Goal: Task Accomplishment & Management: Use online tool/utility

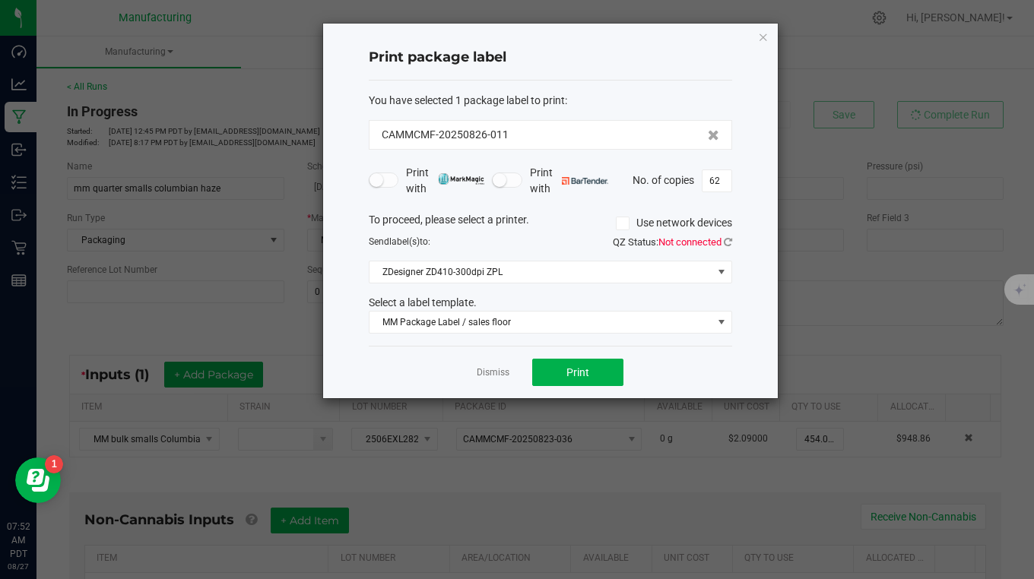
click at [764, 38] on icon "button" at bounding box center [763, 36] width 11 height 18
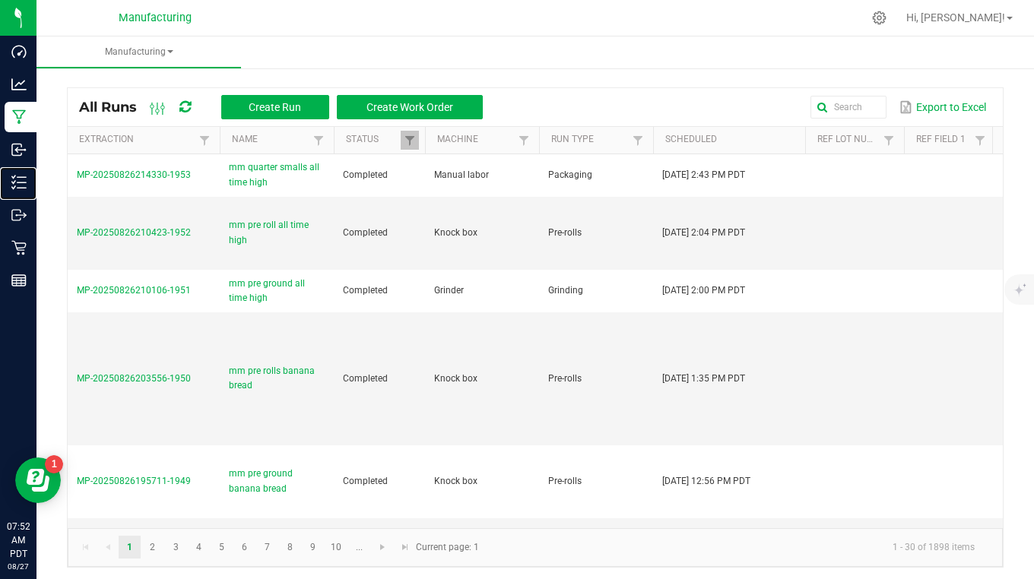
click at [0, 0] on p "Inventory" at bounding box center [0, 0] width 0 height 0
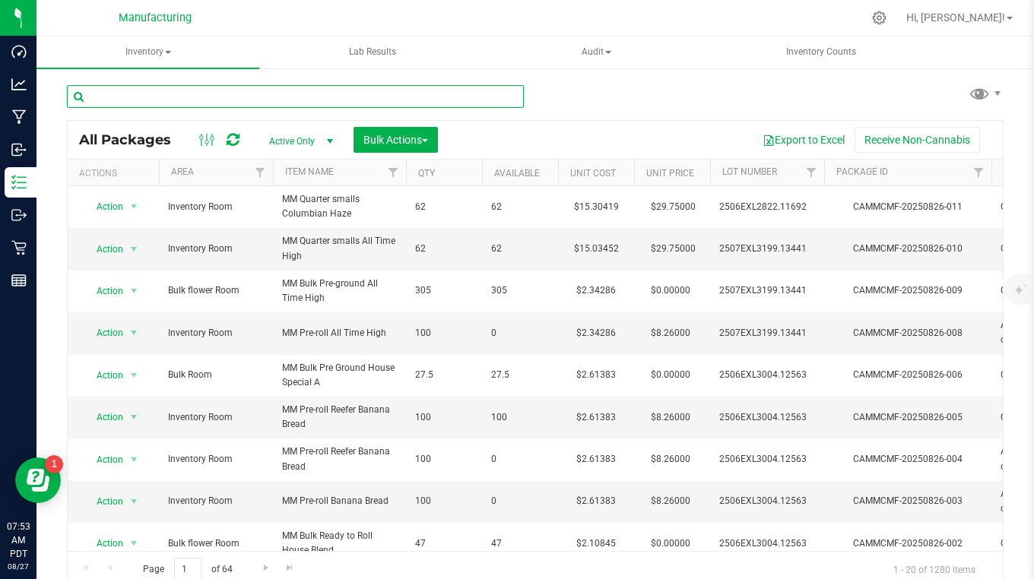
click at [129, 90] on input "text" at bounding box center [295, 96] width 457 height 23
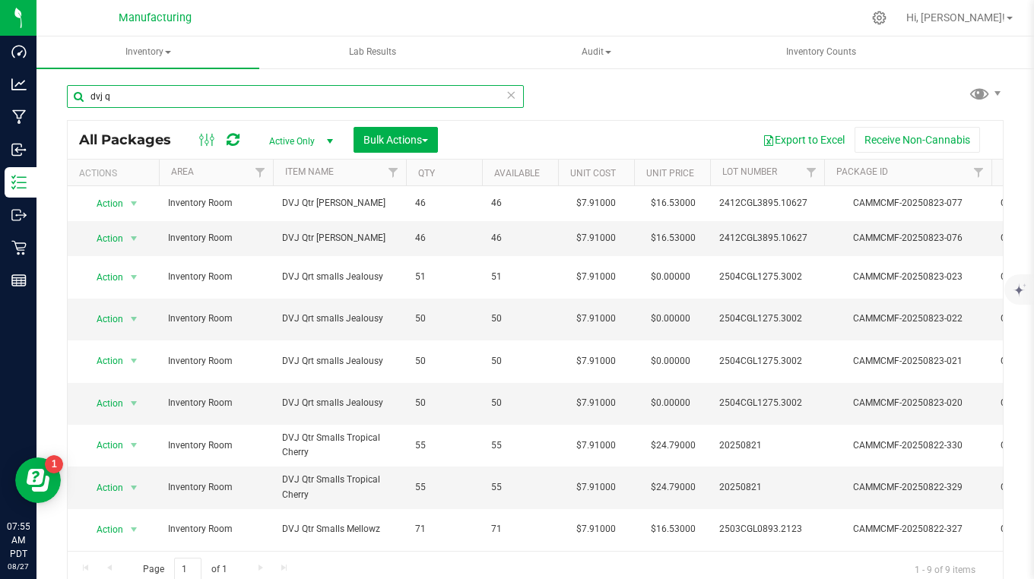
type input "dvj q"
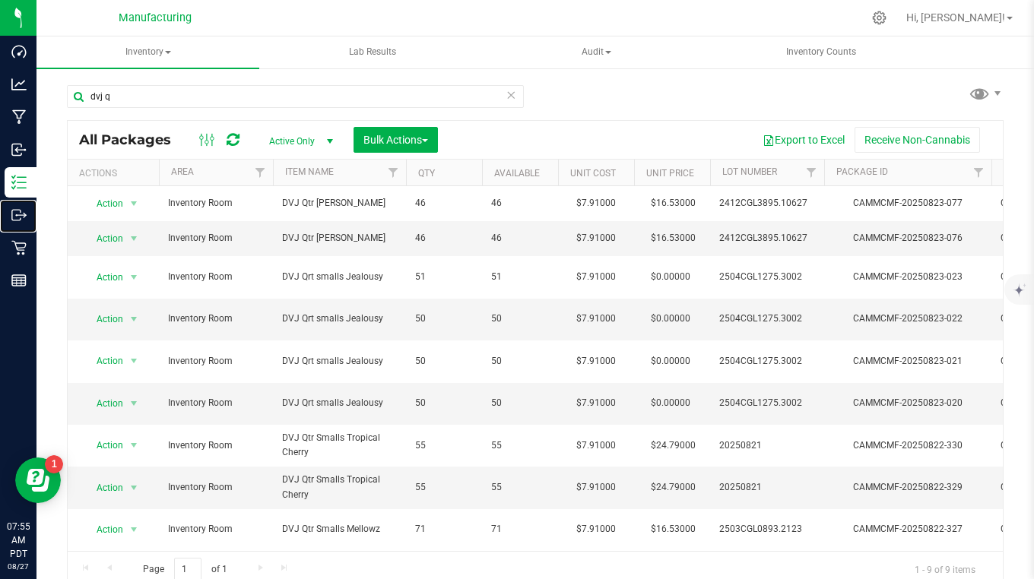
click at [0, 0] on p "Outbound" at bounding box center [0, 0] width 0 height 0
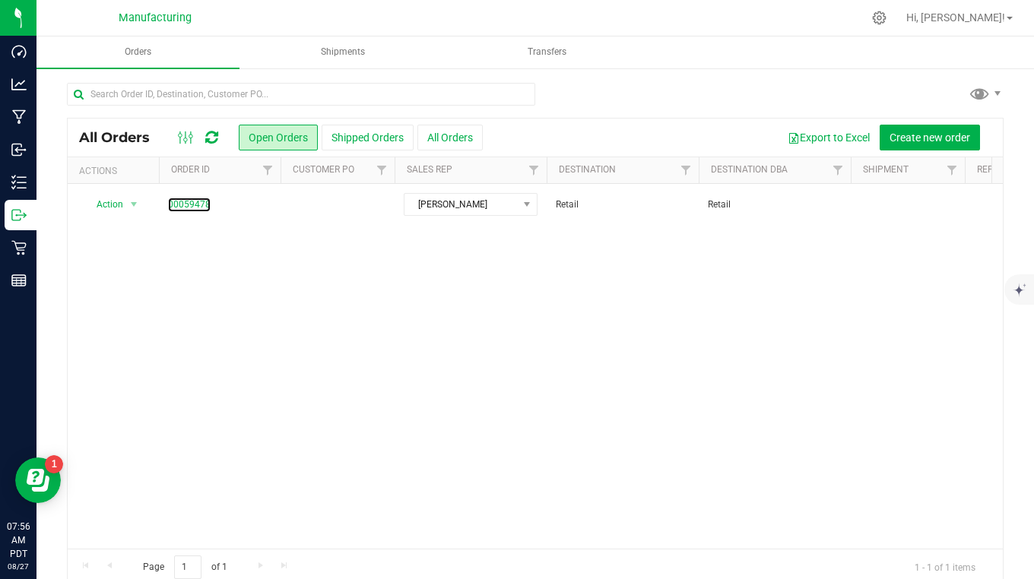
click at [201, 207] on link "00059478" at bounding box center [189, 205] width 43 height 14
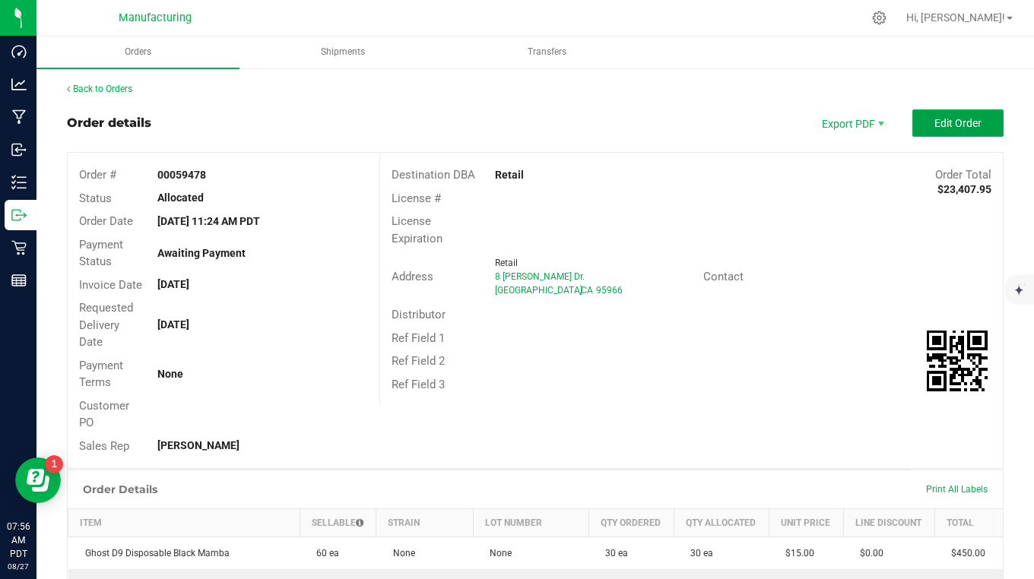
click at [916, 126] on button "Edit Order" at bounding box center [957, 122] width 91 height 27
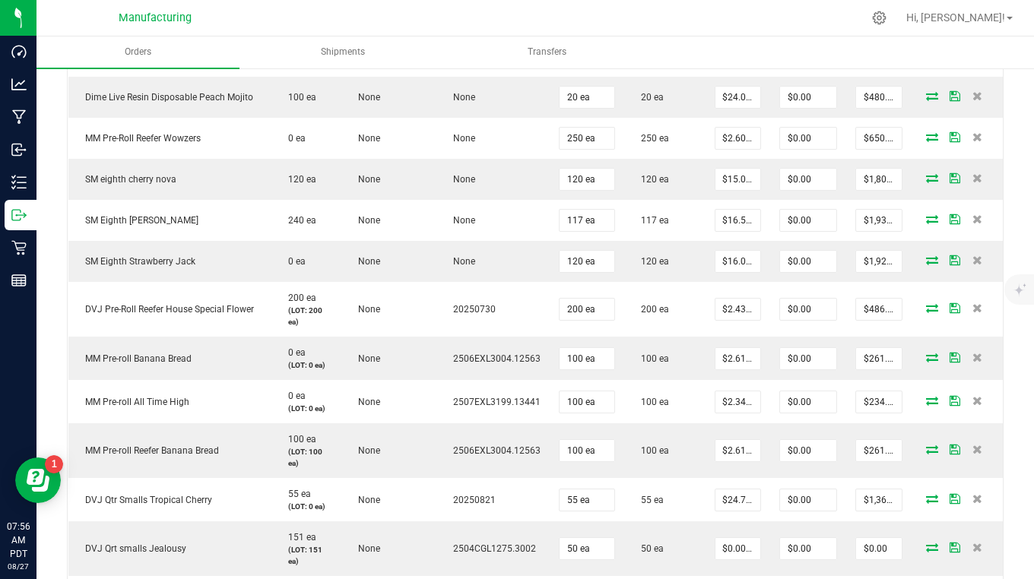
scroll to position [1368, 0]
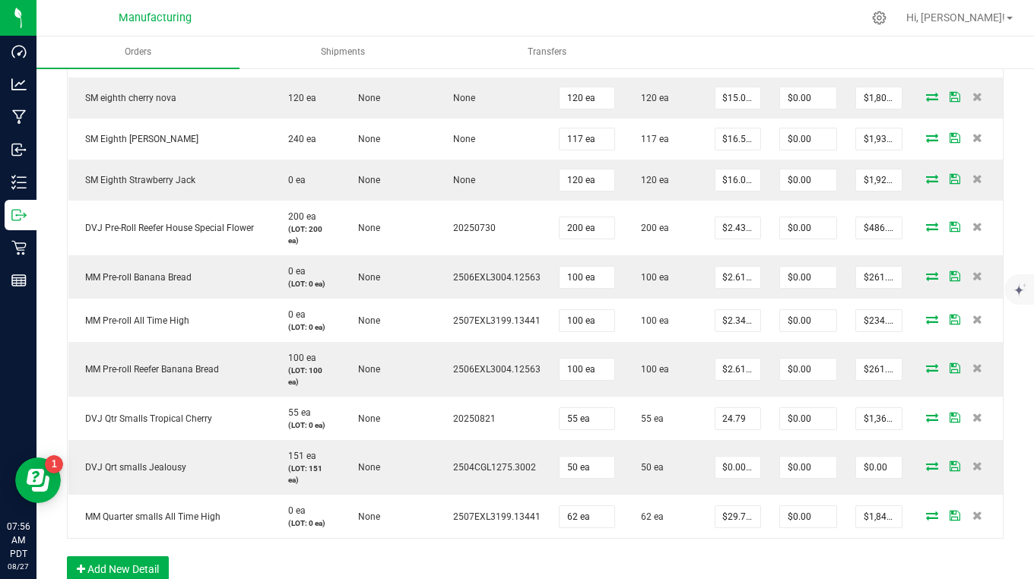
click at [730, 413] on input "24.79" at bounding box center [737, 418] width 45 height 21
type input "$7.91000"
type input "$435.05"
click at [674, 462] on td "50 ea" at bounding box center [664, 467] width 81 height 55
click at [724, 461] on input "0" at bounding box center [737, 467] width 45 height 21
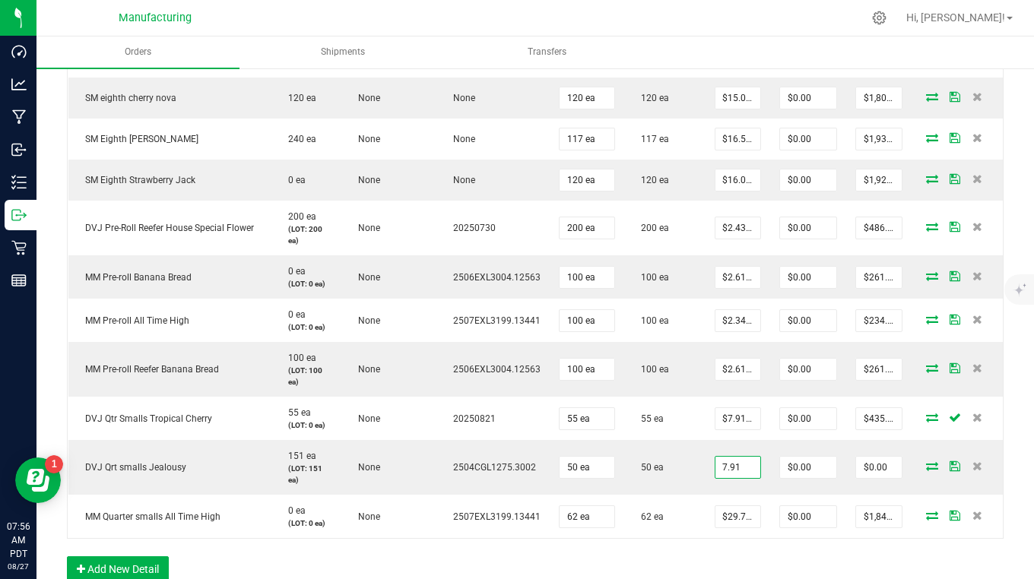
type input "$7.91000"
type input "$395.50"
click at [705, 514] on td "$29.75000" at bounding box center [737, 516] width 65 height 43
click at [730, 512] on input "29.75" at bounding box center [737, 516] width 45 height 21
type input "$15.03000"
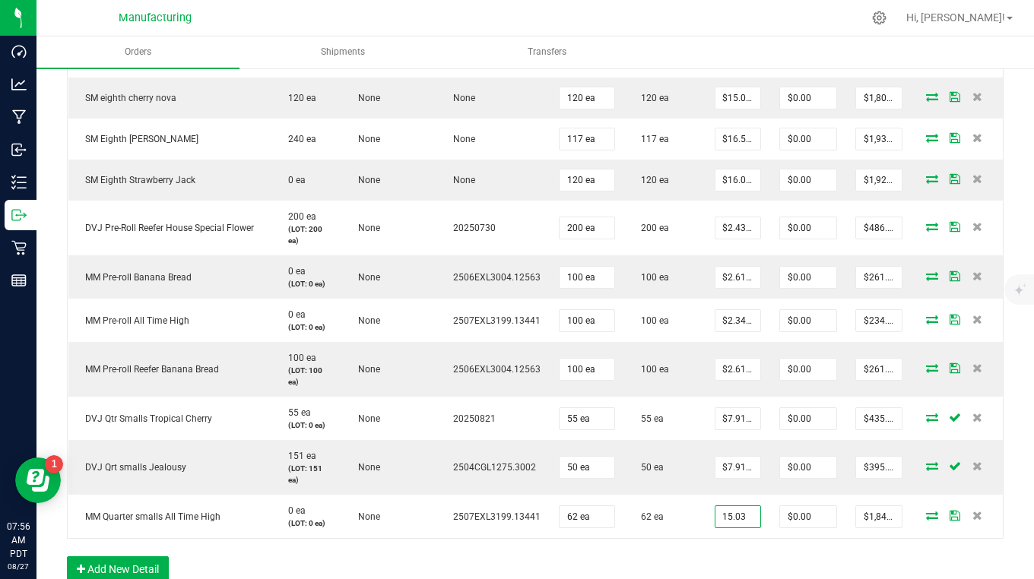
type input "$931.86"
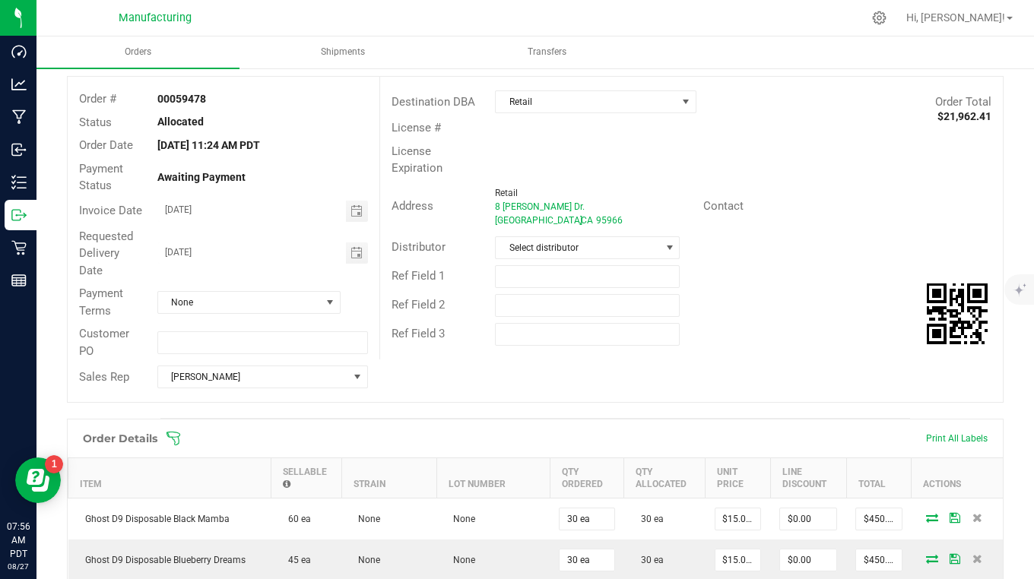
scroll to position [0, 0]
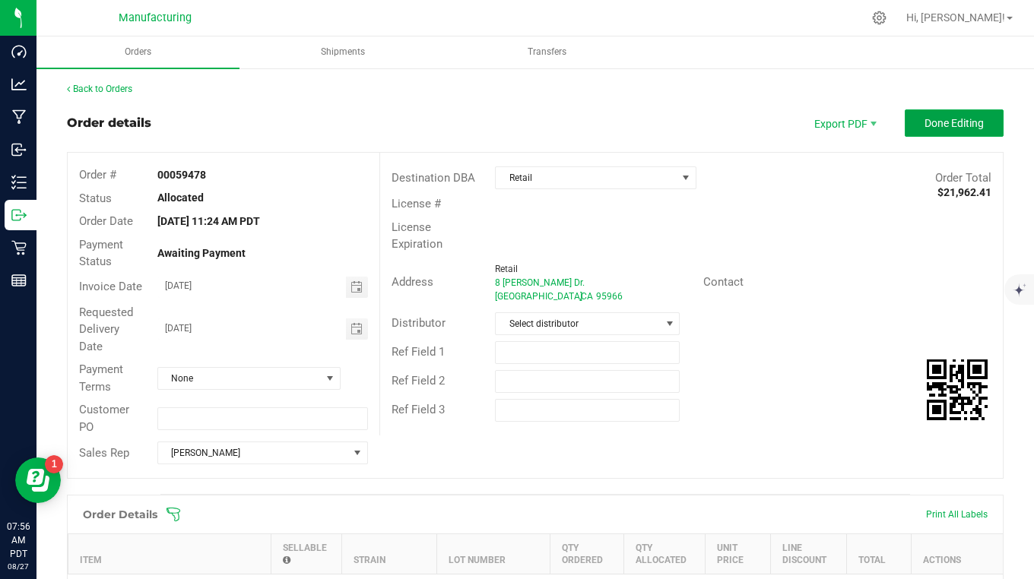
click at [935, 122] on span "Done Editing" at bounding box center [953, 123] width 59 height 12
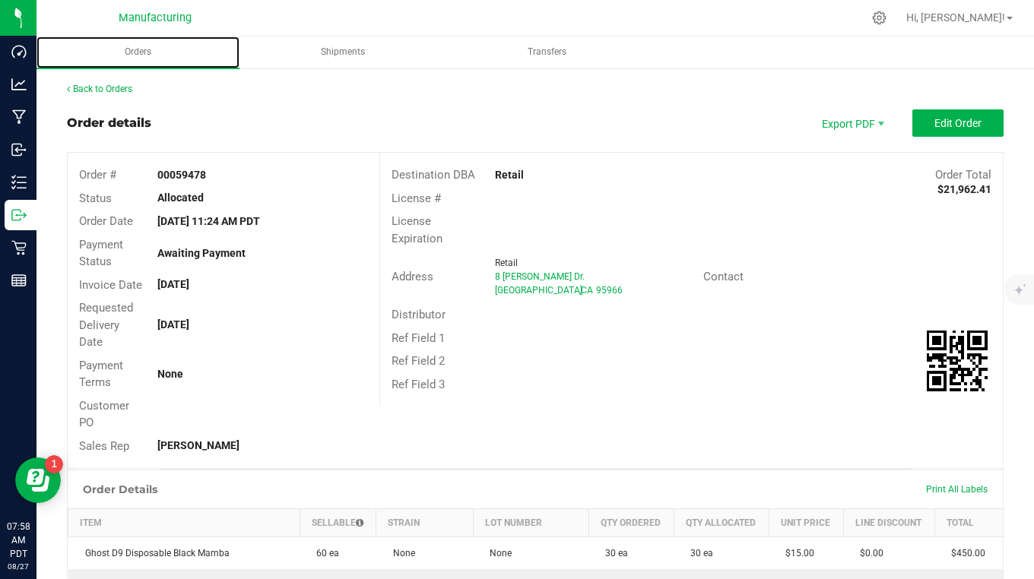
drag, startPoint x: 247, startPoint y: 0, endPoint x: 214, endPoint y: 49, distance: 58.6
click at [217, 44] on uib-tab-heading "Orders" at bounding box center [137, 52] width 203 height 32
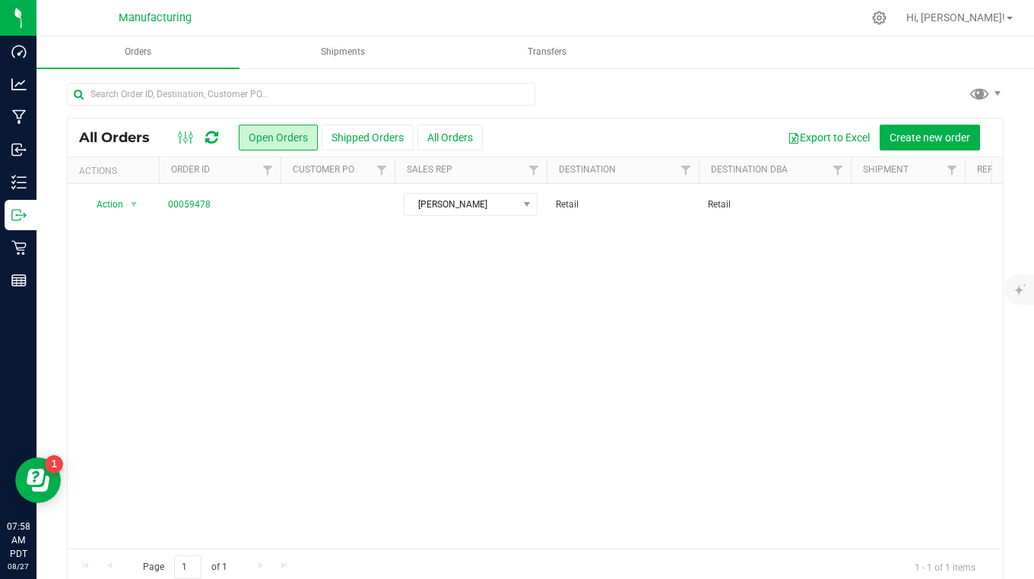
drag, startPoint x: 154, startPoint y: 0, endPoint x: 113, endPoint y: 364, distance: 366.3
click at [113, 364] on div "Action Action Cancel order Clone order Edit order Mark as fully paid Order audi…" at bounding box center [535, 366] width 935 height 365
click at [107, 350] on div "Action Action Cancel order Clone order Edit order Mark as fully paid Order audi…" at bounding box center [535, 366] width 935 height 365
drag, startPoint x: 689, startPoint y: 1, endPoint x: 640, endPoint y: 75, distance: 89.0
click at [640, 75] on div "All Orders Open Orders Shipped Orders All Orders Export to Excel Create new ord…" at bounding box center [534, 334] width 997 height 534
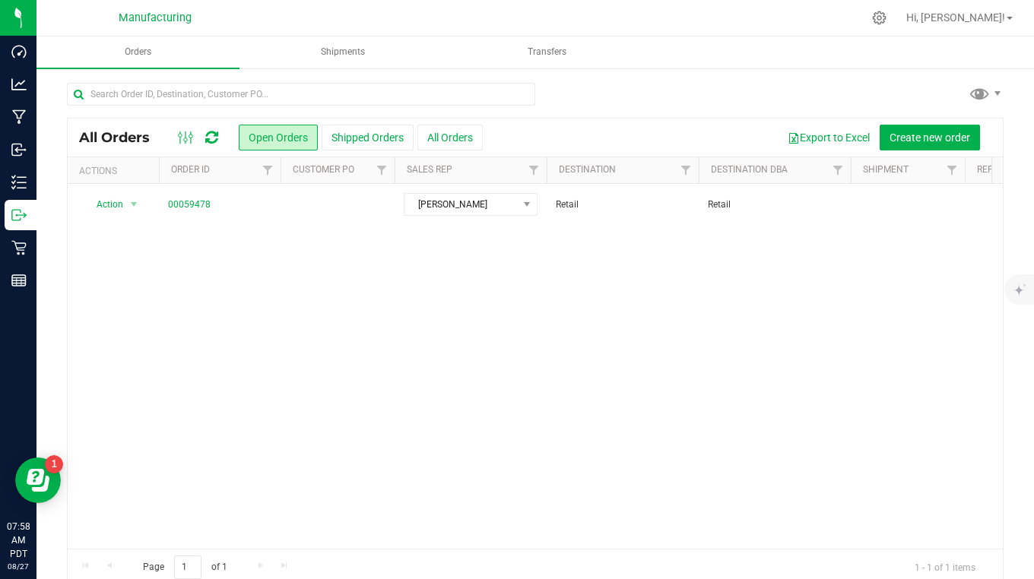
drag, startPoint x: 640, startPoint y: 5, endPoint x: 817, endPoint y: 367, distance: 402.8
click at [817, 367] on div "Action Action Cancel order Clone order Edit order Mark as fully paid Order audi…" at bounding box center [535, 366] width 935 height 365
drag, startPoint x: 1033, startPoint y: 14, endPoint x: 773, endPoint y: 79, distance: 268.0
drag, startPoint x: 773, startPoint y: 79, endPoint x: 721, endPoint y: 94, distance: 53.9
click at [721, 93] on div at bounding box center [535, 100] width 936 height 35
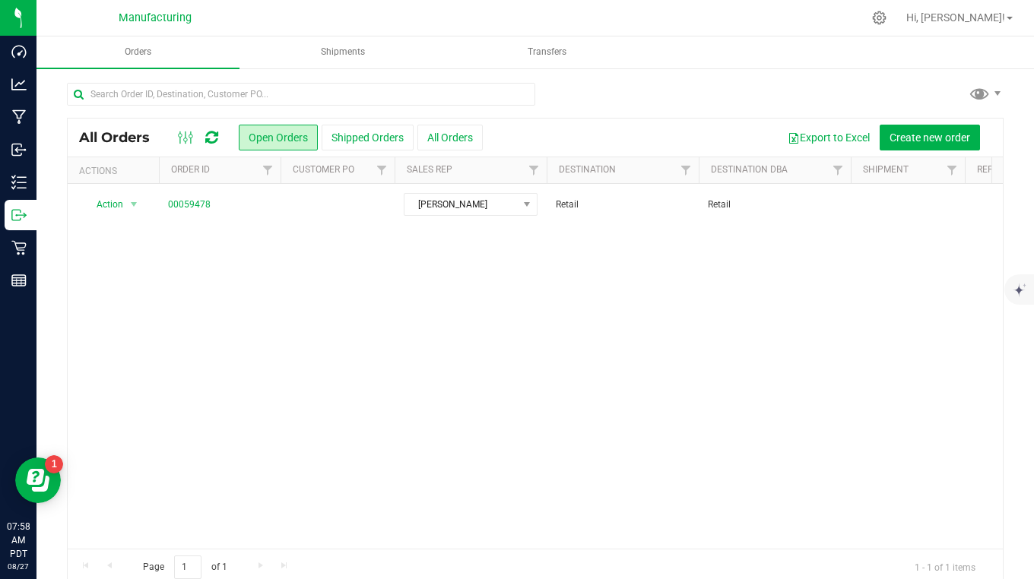
drag, startPoint x: 721, startPoint y: 1, endPoint x: 678, endPoint y: 20, distance: 46.6
click at [678, 20] on div at bounding box center [567, 18] width 590 height 30
click at [638, 496] on div "Action Action Cancel order Clone order Edit order Mark as fully paid Order audi…" at bounding box center [535, 366] width 935 height 365
drag, startPoint x: 565, startPoint y: 574, endPoint x: 508, endPoint y: 502, distance: 92.5
click at [508, 502] on div "Action Action Cancel order Clone order Edit order Mark as fully paid Order audi…" at bounding box center [535, 366] width 935 height 365
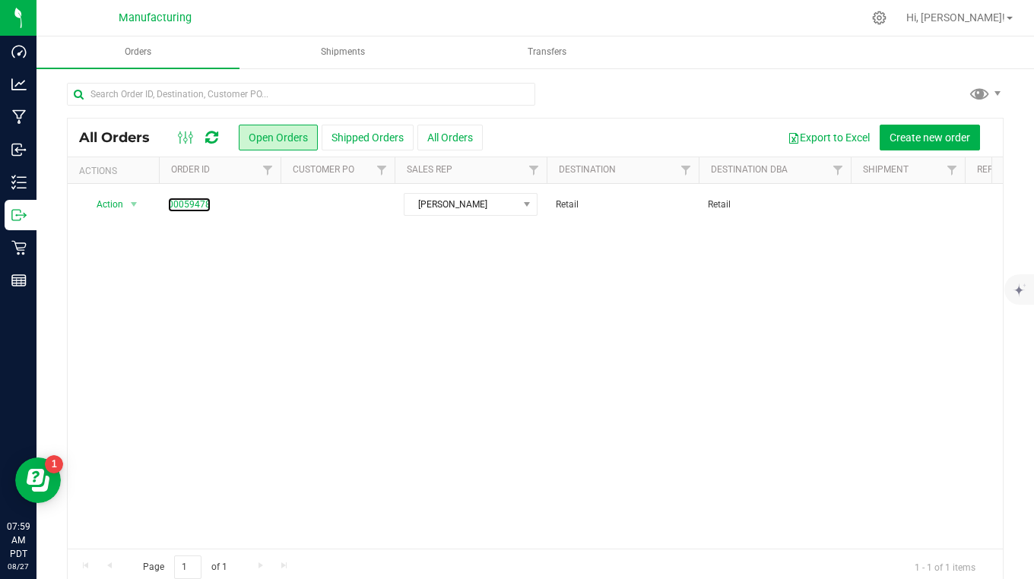
click at [197, 207] on link "00059478" at bounding box center [189, 205] width 43 height 14
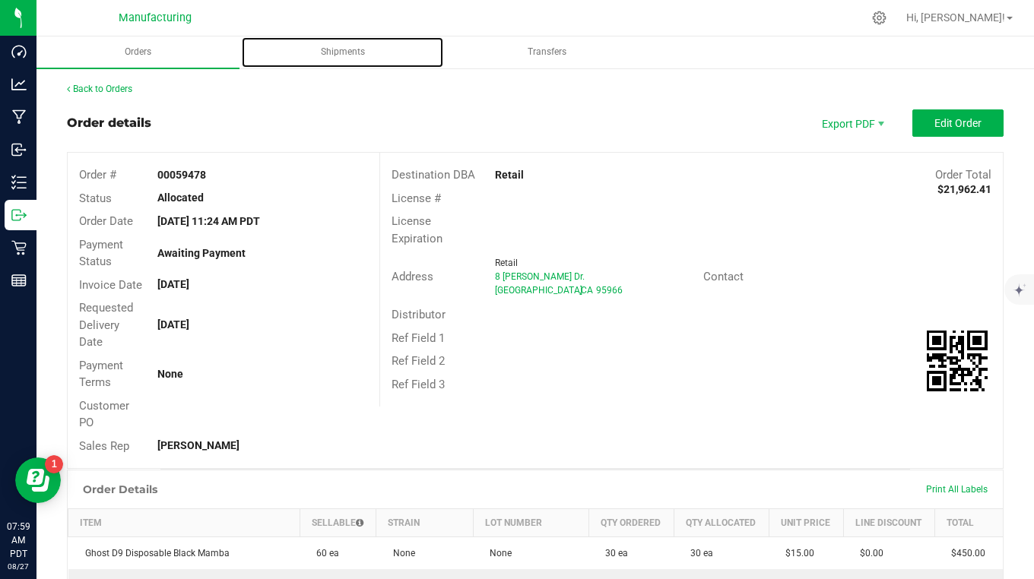
click at [357, 51] on span "Shipments" at bounding box center [342, 52] width 85 height 13
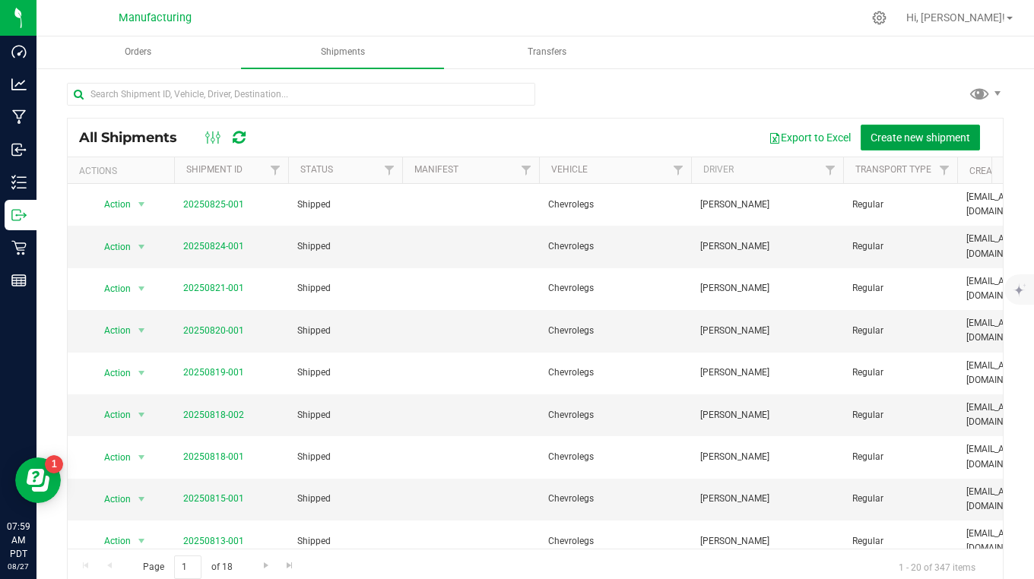
click at [882, 139] on span "Create new shipment" at bounding box center [920, 137] width 100 height 12
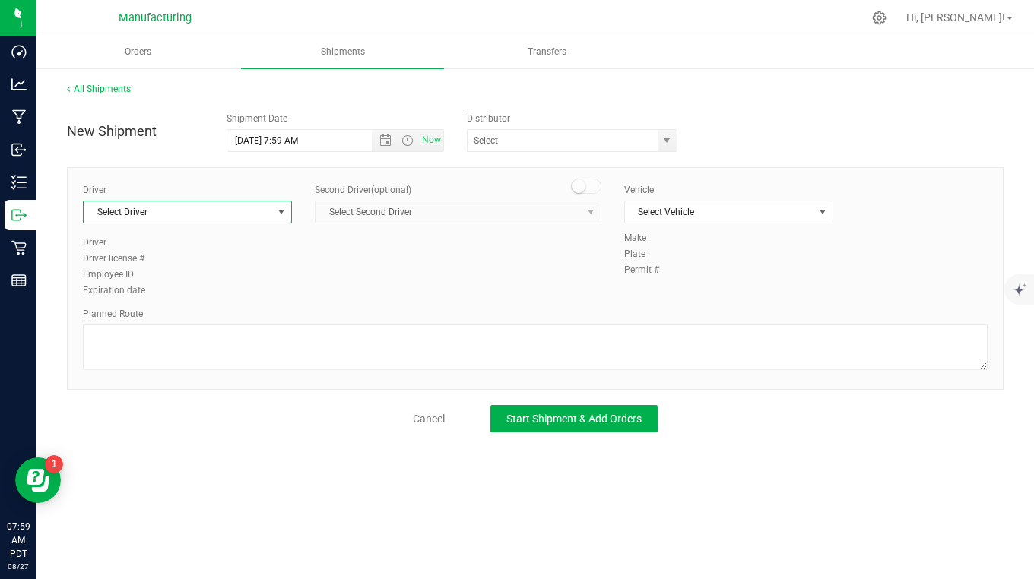
click at [222, 209] on span "Select Driver" at bounding box center [178, 211] width 188 height 21
click at [140, 276] on span "Ryan Gregory" at bounding box center [127, 276] width 69 height 20
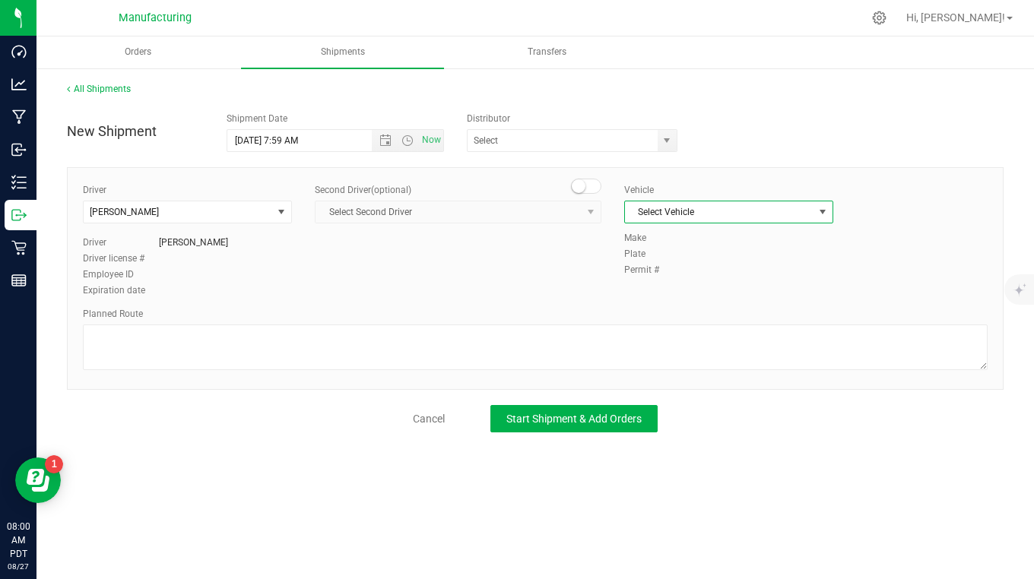
click at [690, 217] on span "Select Vehicle" at bounding box center [719, 211] width 188 height 21
click at [692, 239] on li "Chevrolegs" at bounding box center [728, 237] width 207 height 23
click at [430, 147] on span "Now" at bounding box center [431, 140] width 26 height 22
type input "8/27/2025 8:00 AM"
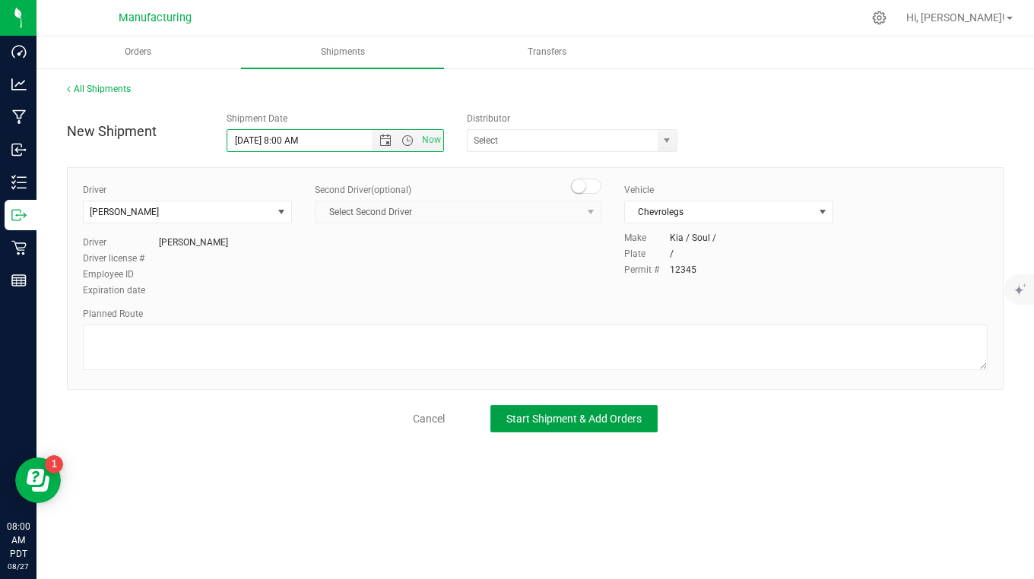
click at [591, 420] on span "Start Shipment & Add Orders" at bounding box center [573, 419] width 135 height 12
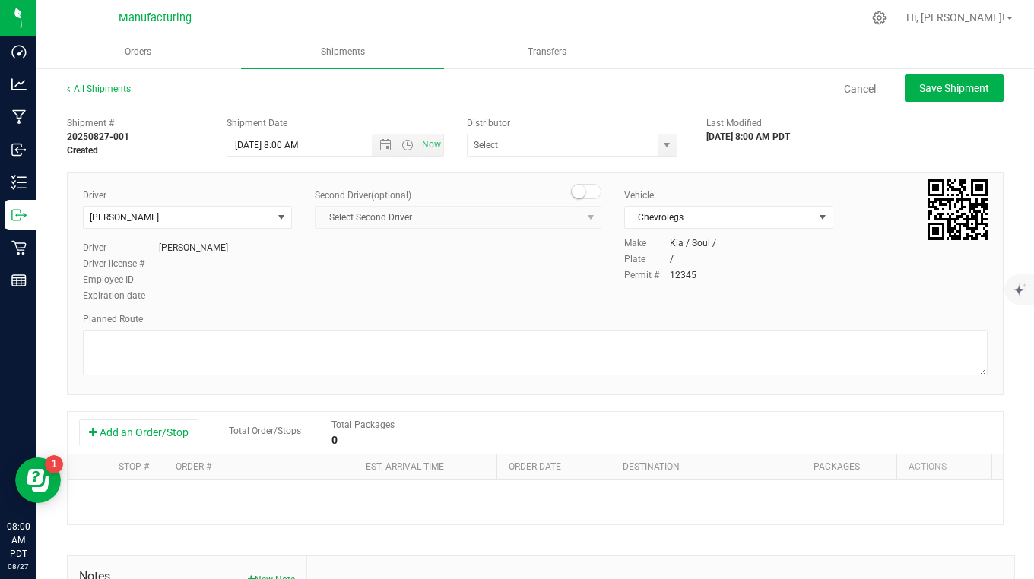
click at [187, 430] on button "Add an Order/Stop" at bounding box center [138, 433] width 119 height 26
click at [266, 505] on span "Select order" at bounding box center [251, 499] width 154 height 21
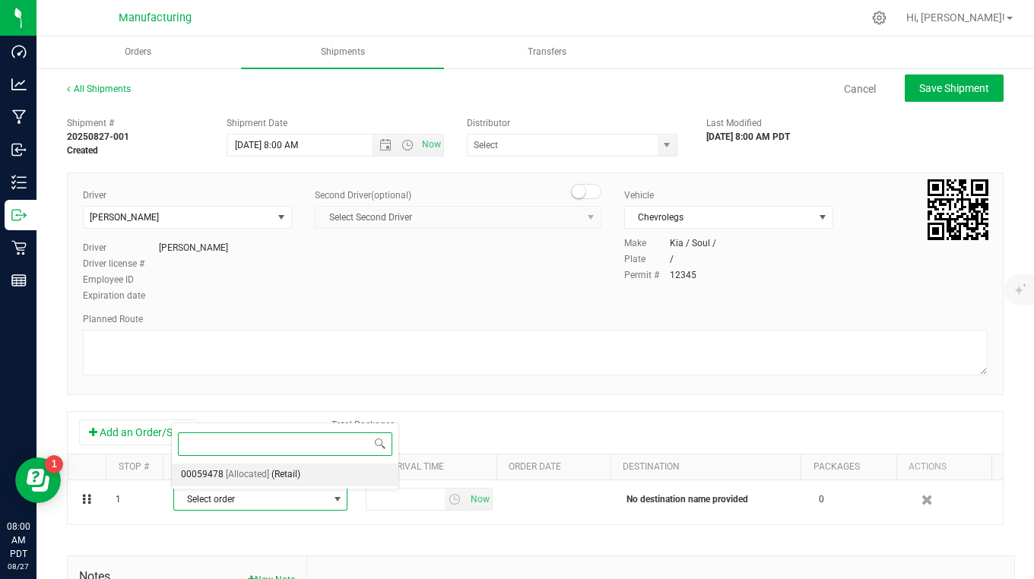
click at [209, 477] on span "00059478" at bounding box center [202, 475] width 43 height 20
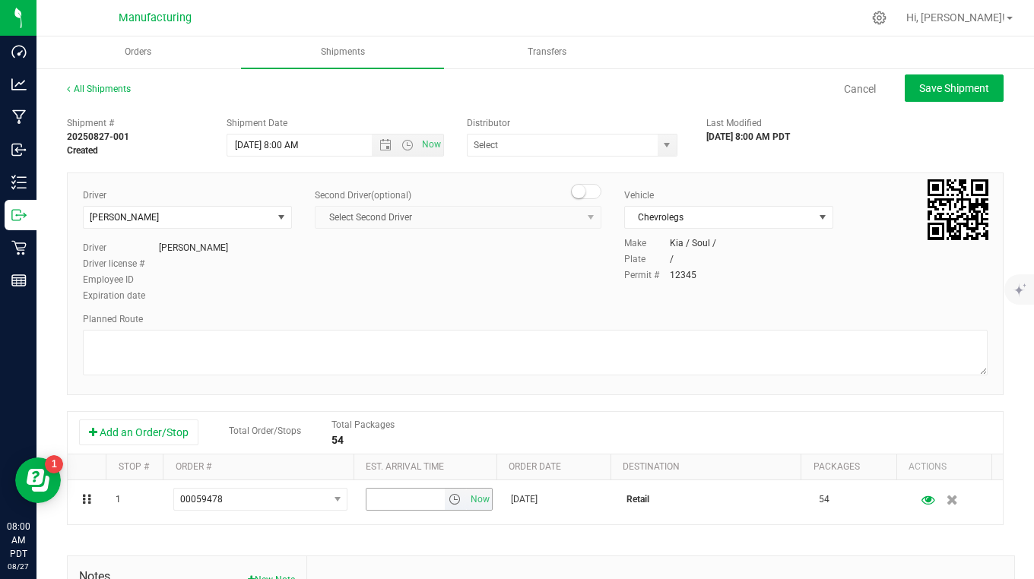
click at [469, 504] on span "Now" at bounding box center [480, 500] width 26 height 22
click at [928, 94] on span "Save Shipment" at bounding box center [954, 88] width 70 height 12
type input "8/27/2025 3:00 PM"
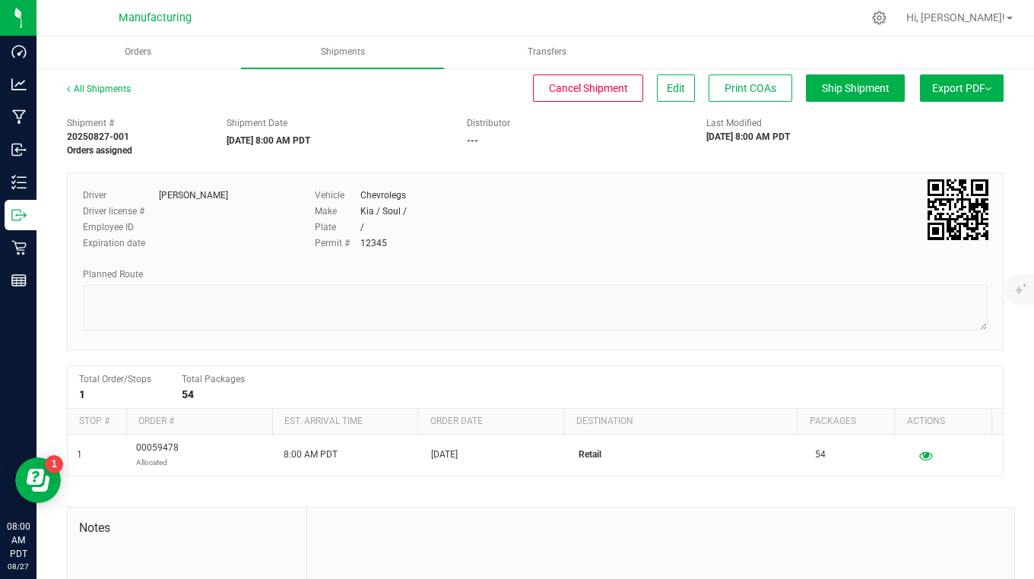
click at [939, 91] on span "Export PDF" at bounding box center [961, 88] width 59 height 12
click at [918, 125] on span "Manifest by Package ID" at bounding box center [939, 121] width 97 height 11
click at [832, 85] on span "Ship Shipment" at bounding box center [856, 88] width 68 height 12
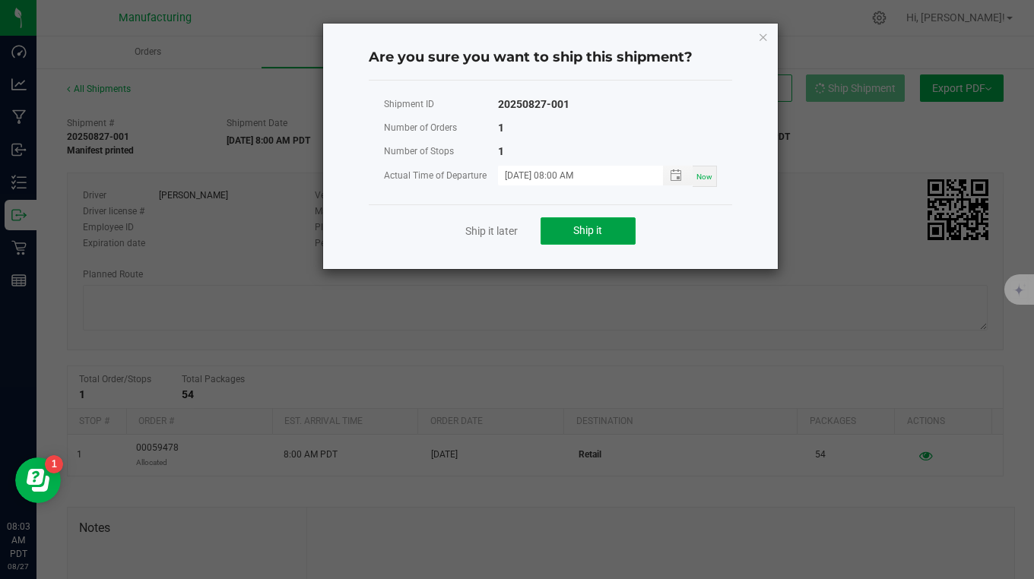
click at [594, 231] on span "Ship it" at bounding box center [587, 230] width 29 height 12
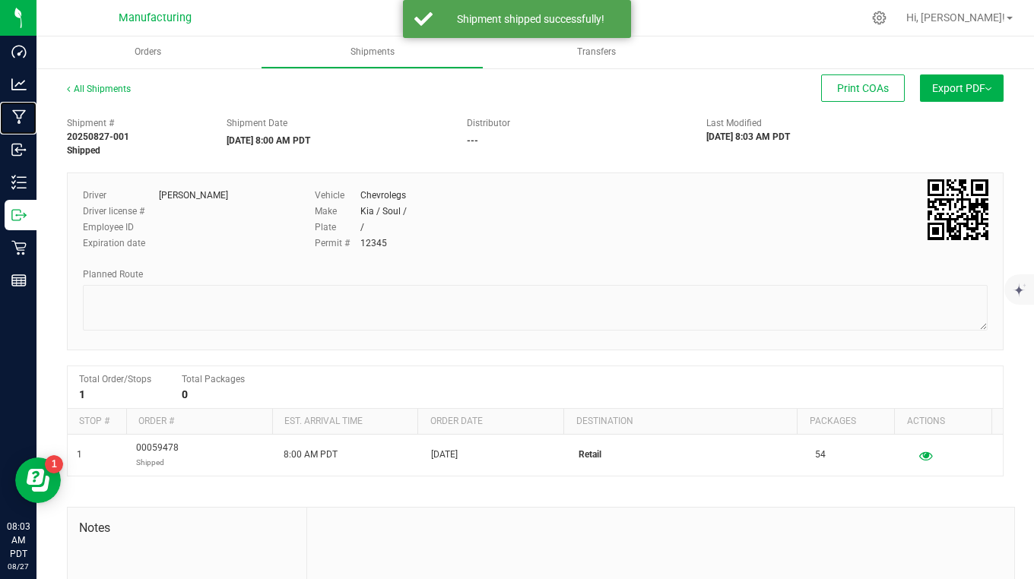
click at [0, 0] on p "Manufacturing" at bounding box center [0, 0] width 0 height 0
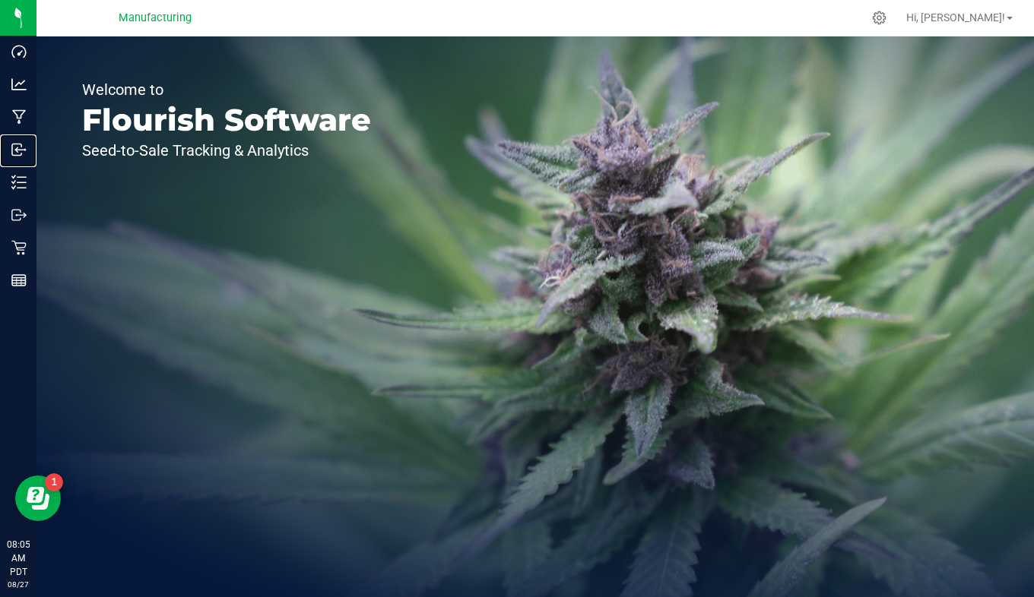
click at [0, 0] on p "Inbound" at bounding box center [0, 0] width 0 height 0
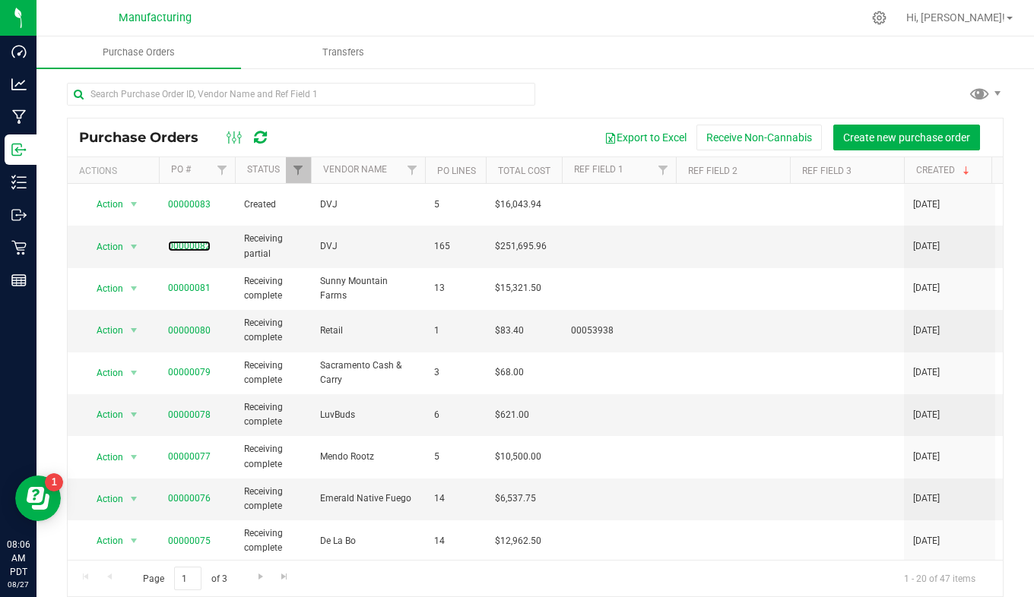
click at [193, 242] on link "00000082" at bounding box center [189, 246] width 43 height 11
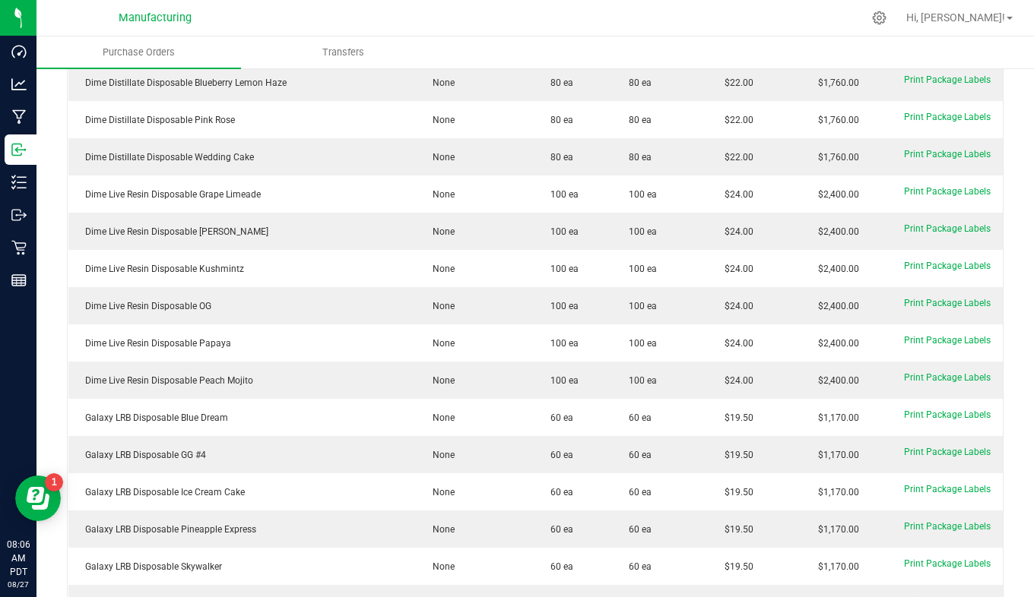
scroll to position [760, 0]
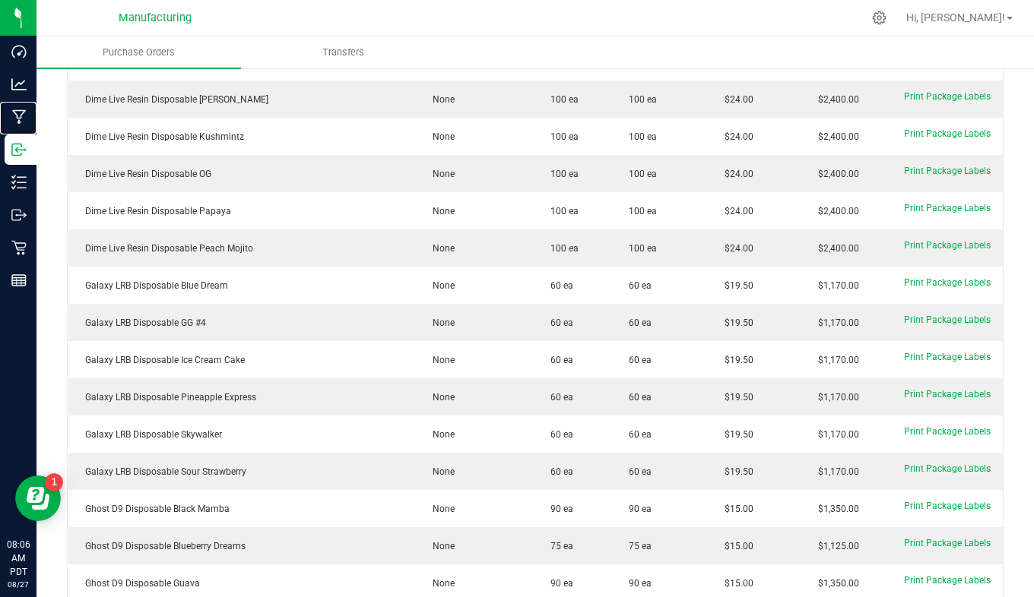
click at [0, 0] on p "Manufacturing" at bounding box center [0, 0] width 0 height 0
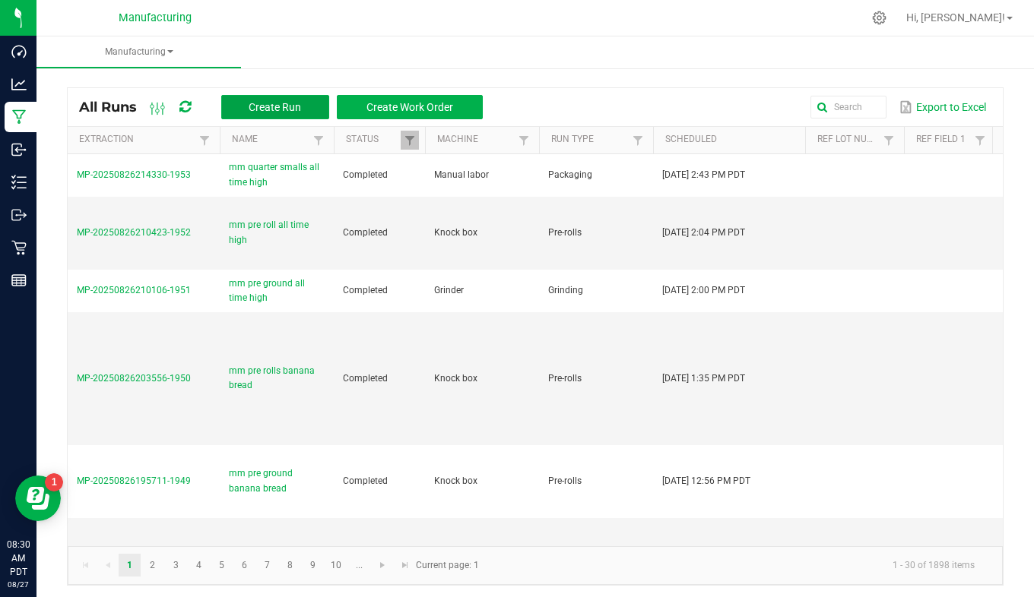
click at [277, 108] on span "Create Run" at bounding box center [275, 107] width 52 height 12
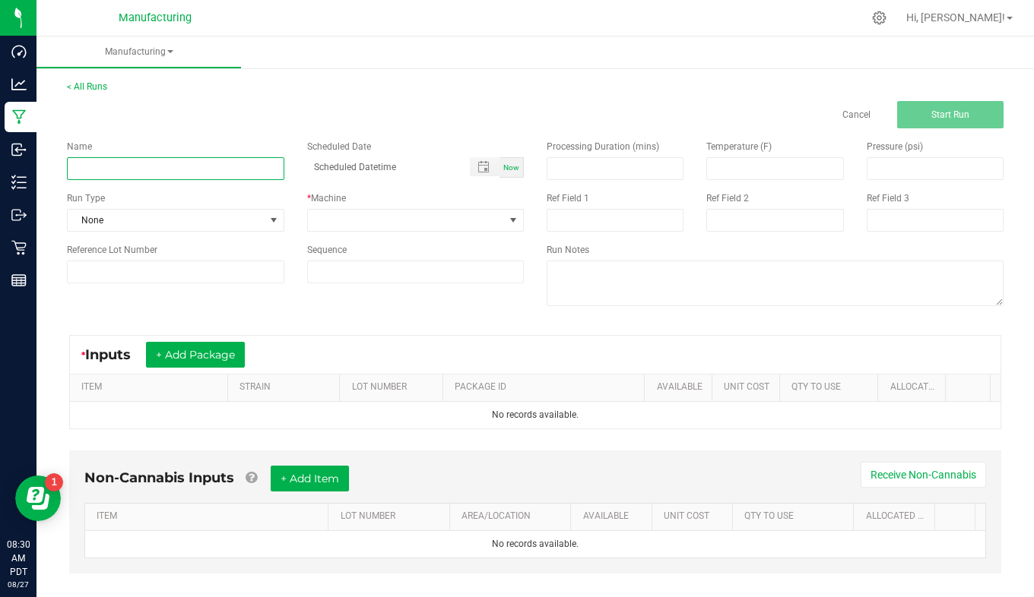
click at [87, 168] on input at bounding box center [175, 168] width 217 height 23
type input "mm pre ground columbian haze"
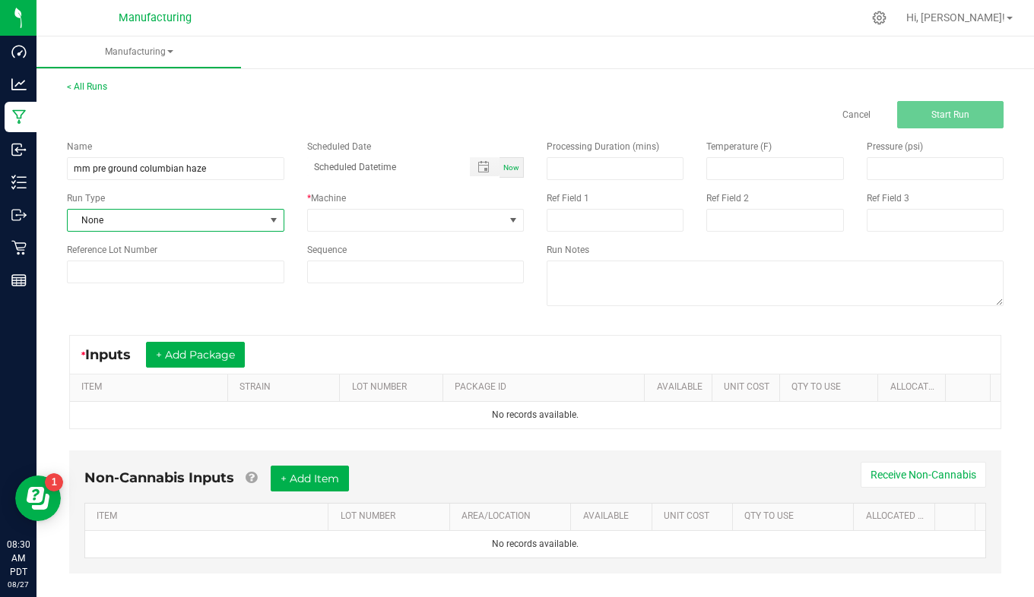
click at [119, 222] on span "None" at bounding box center [166, 220] width 197 height 21
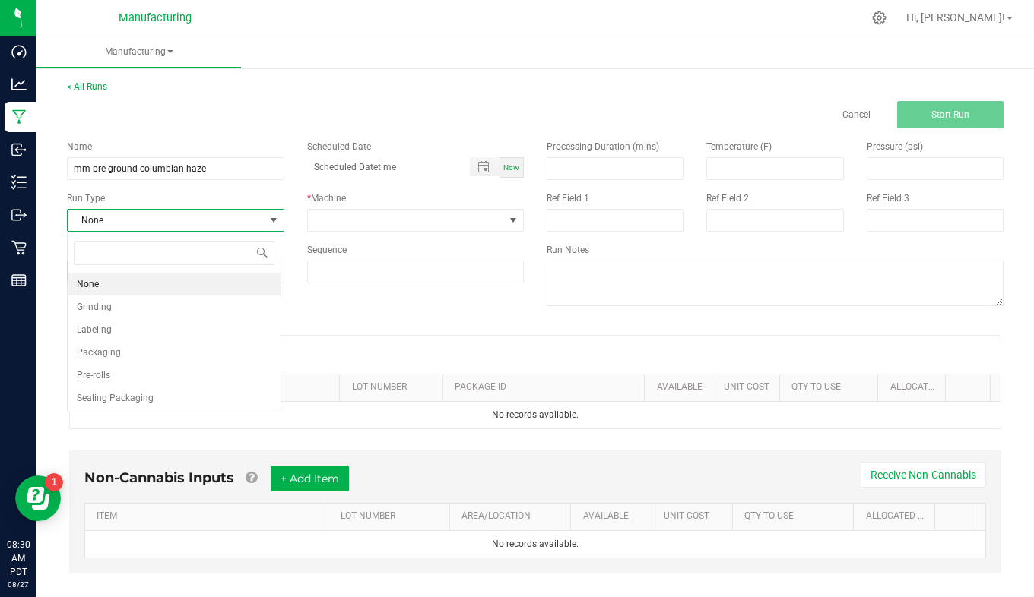
scroll to position [23, 214]
click at [112, 309] on li "Grinding" at bounding box center [174, 307] width 213 height 23
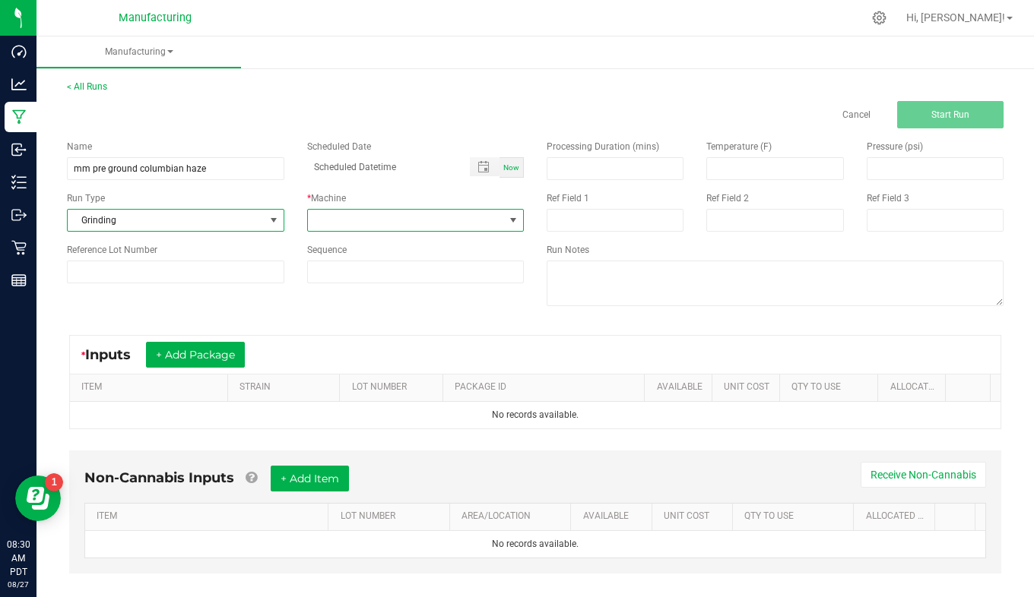
click at [382, 223] on span at bounding box center [406, 220] width 197 height 21
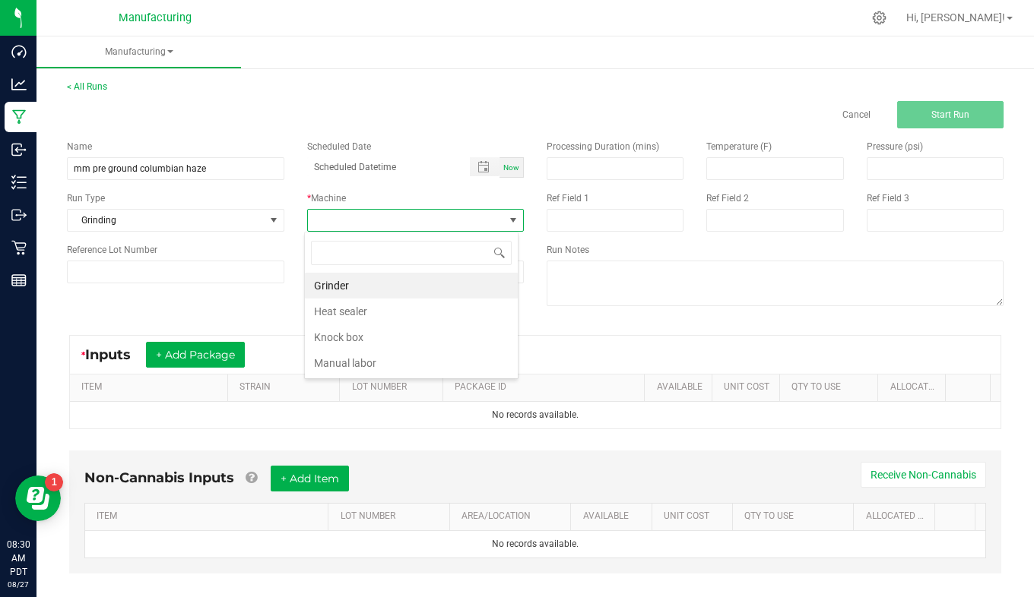
click at [351, 284] on li "Grinder" at bounding box center [411, 286] width 213 height 26
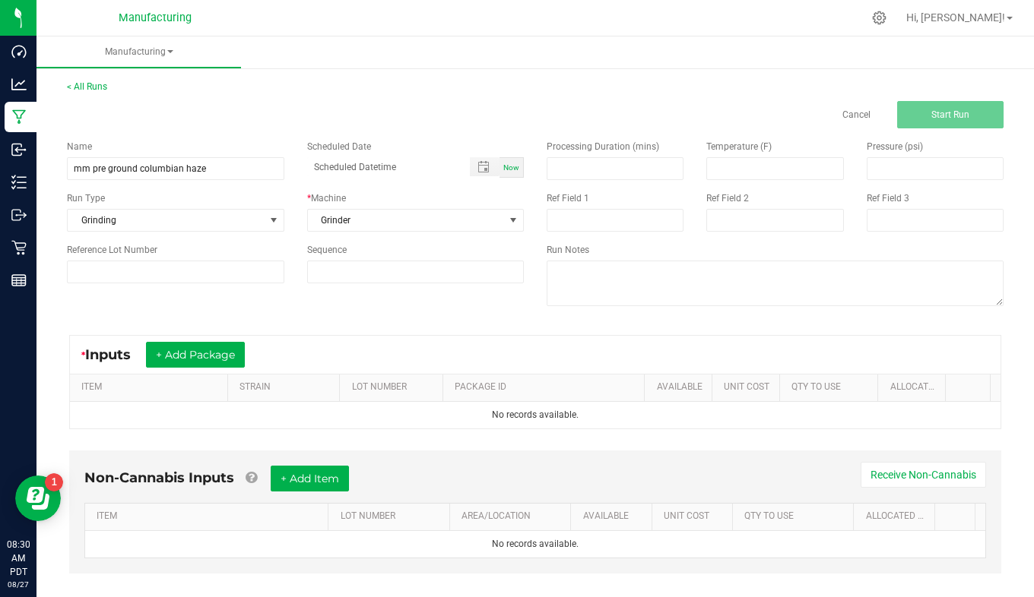
click at [510, 171] on span "Now" at bounding box center [511, 167] width 16 height 8
type input "08/27/2025 8:30 AM"
click at [220, 354] on button "+ Add Package" at bounding box center [195, 355] width 99 height 26
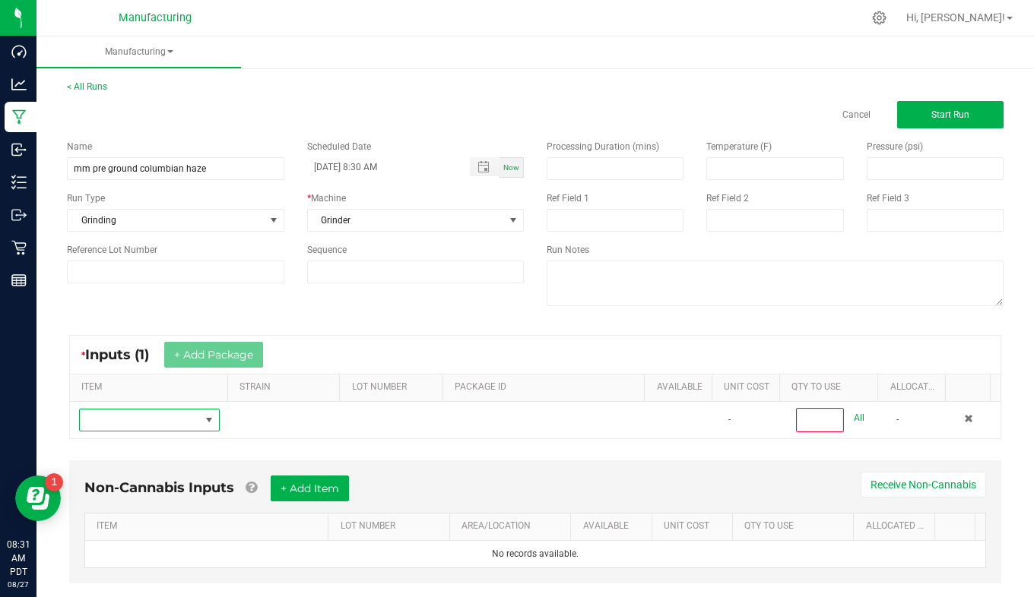
click at [165, 418] on span "NO DATA FOUND" at bounding box center [140, 420] width 120 height 21
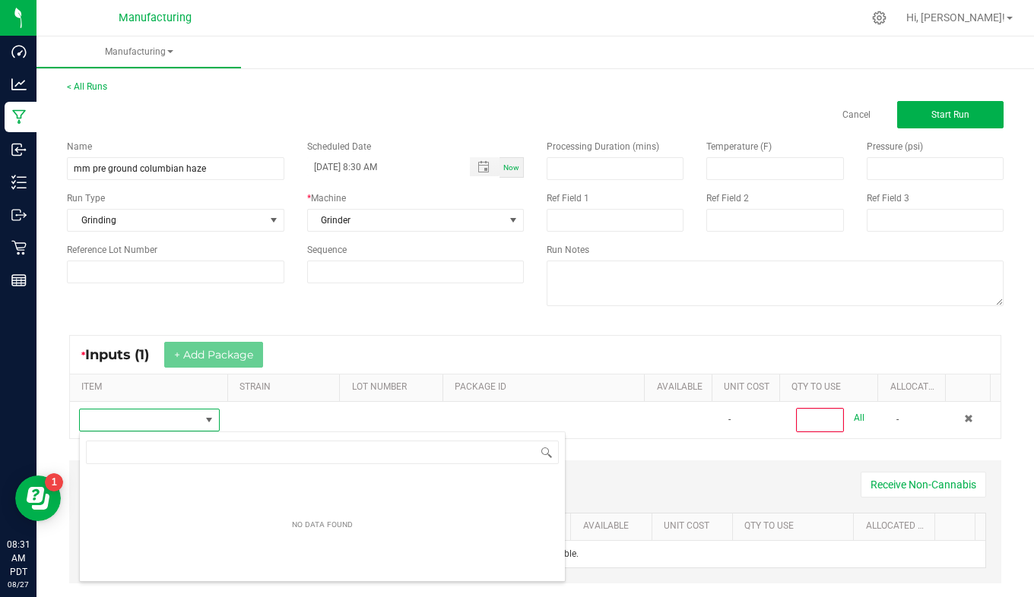
scroll to position [23, 135]
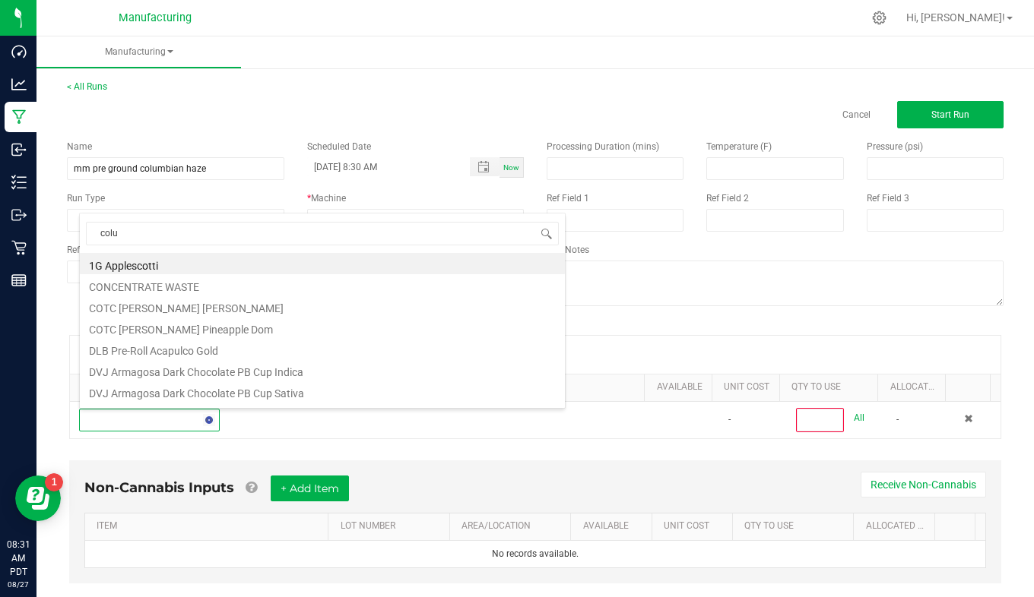
type input "colum"
click at [157, 289] on li "MM bulk smalls Columbian Haze" at bounding box center [322, 287] width 485 height 21
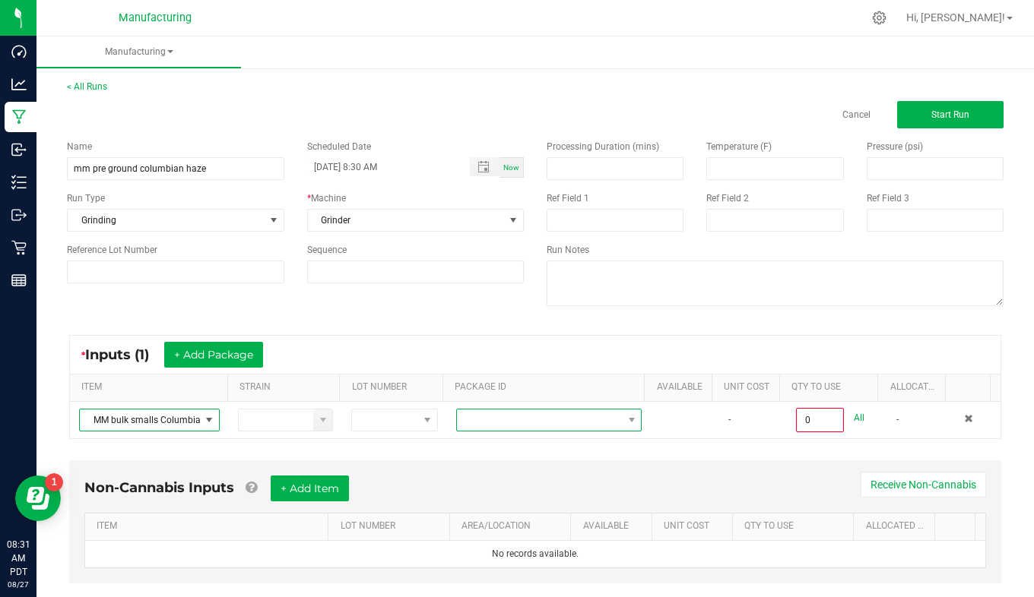
click at [461, 420] on span at bounding box center [540, 420] width 166 height 21
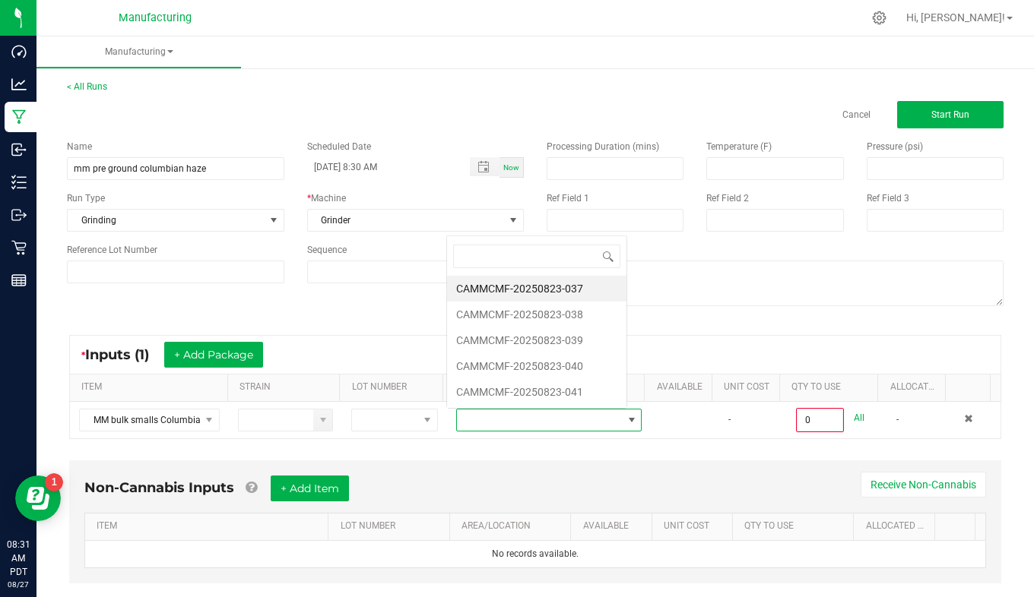
scroll to position [23, 178]
click at [483, 372] on li "CAMMCMF-20250823-040" at bounding box center [536, 366] width 179 height 26
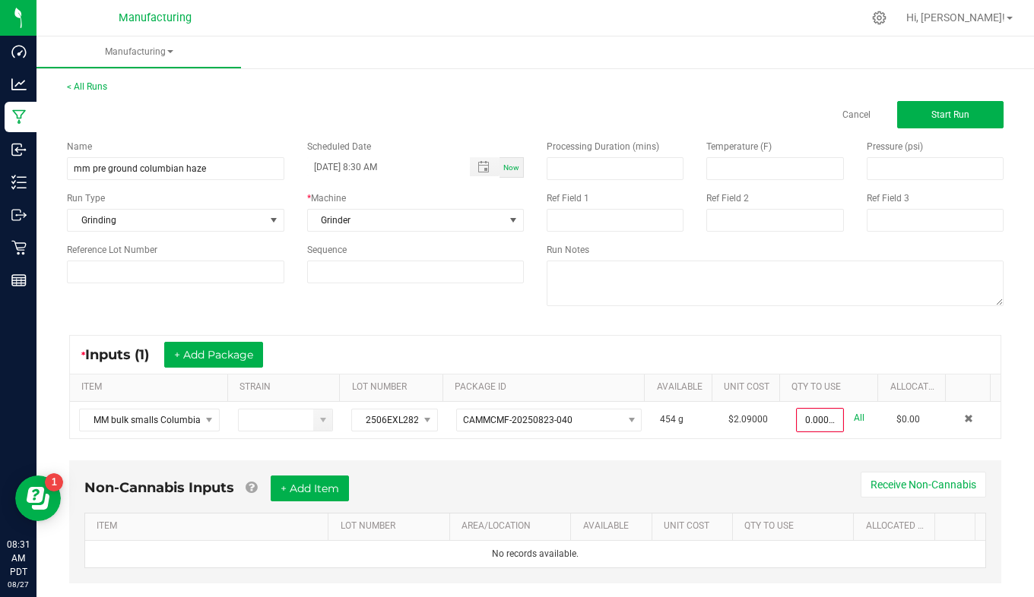
click at [854, 417] on link "All" at bounding box center [859, 418] width 11 height 21
type input "454.0000 g"
click at [904, 117] on button "Start Run" at bounding box center [950, 114] width 106 height 27
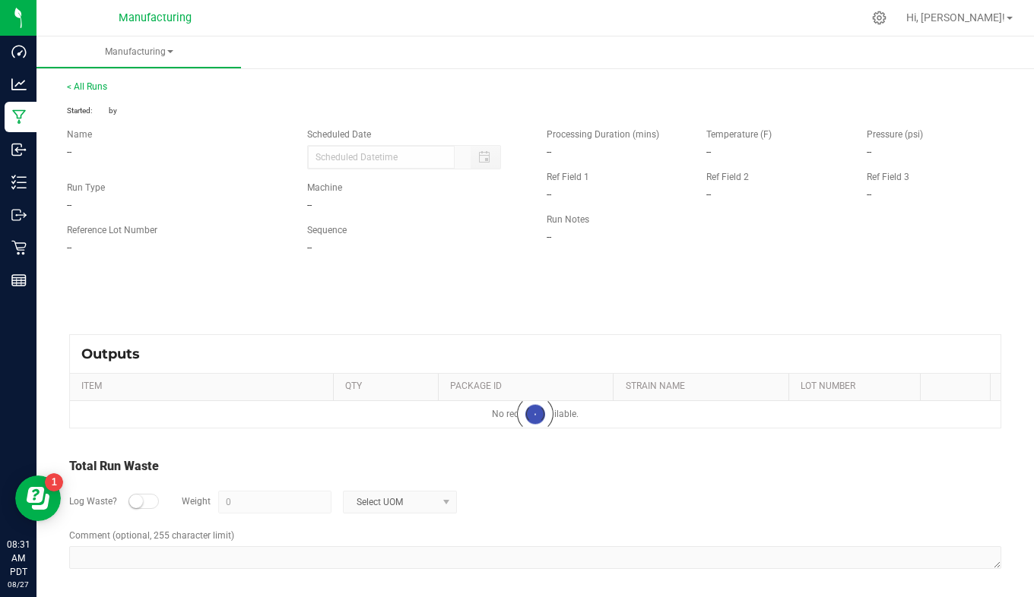
type input "08/27/2025 8:30 AM"
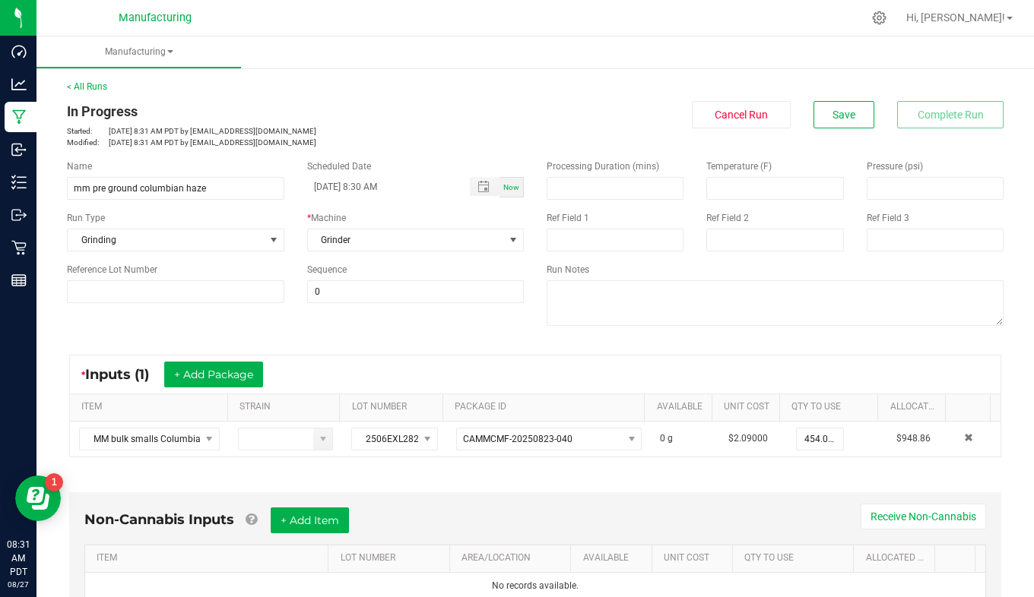
scroll to position [304, 0]
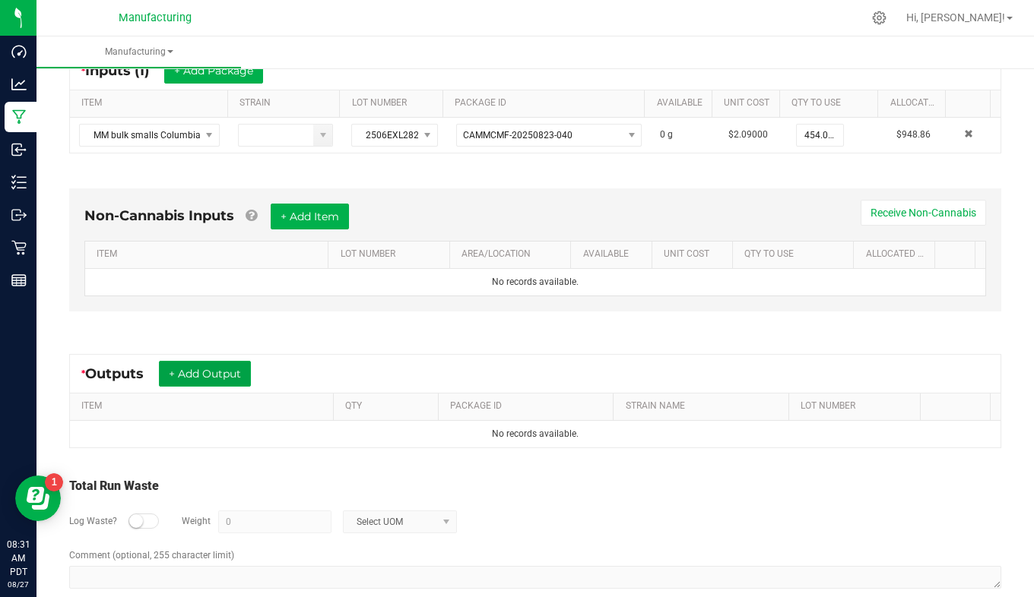
click at [240, 372] on button "+ Add Output" at bounding box center [205, 374] width 92 height 26
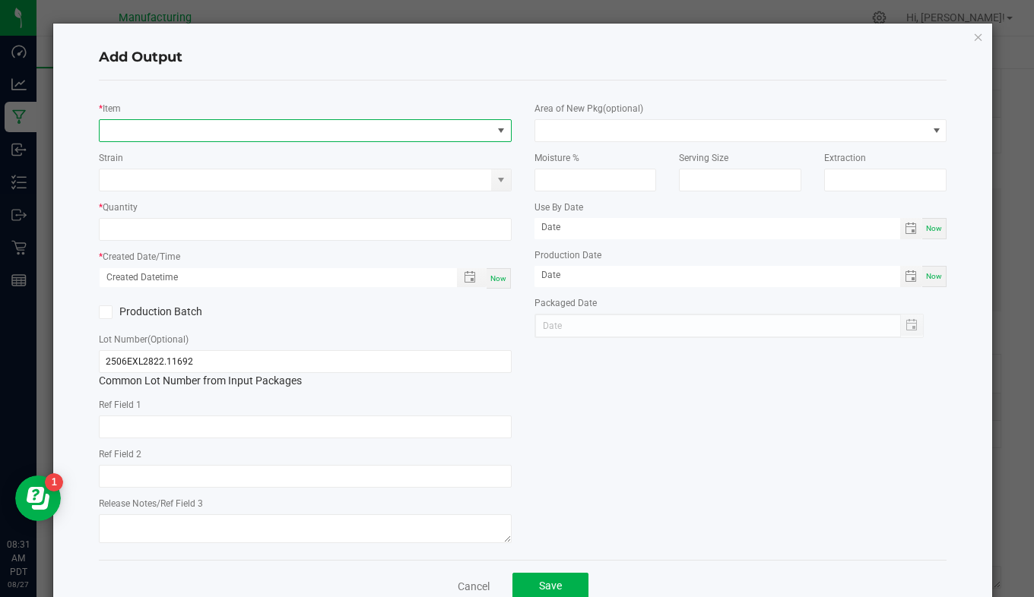
click at [162, 132] on span "NO DATA FOUND" at bounding box center [296, 130] width 392 height 21
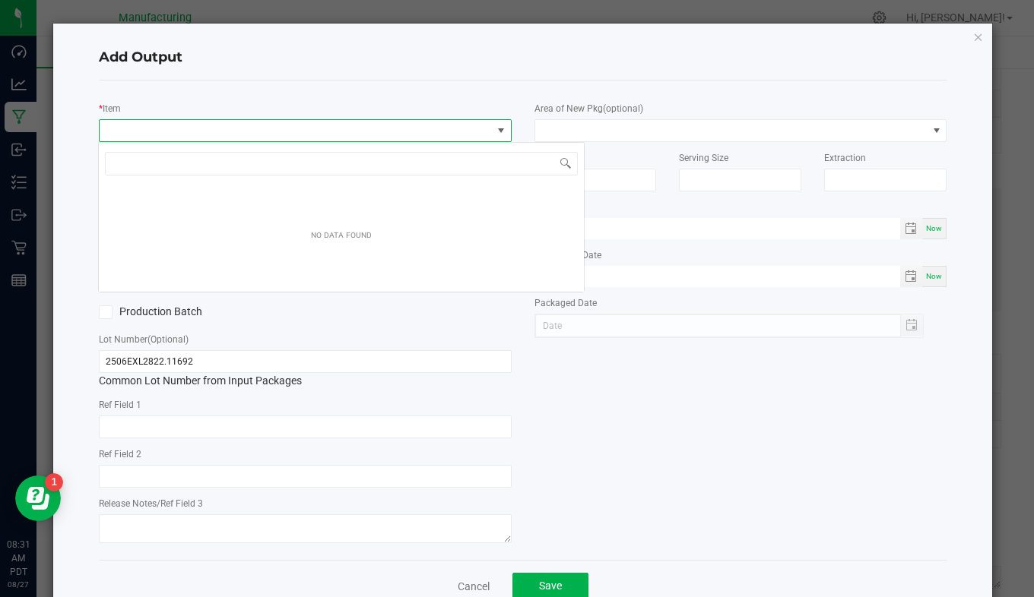
scroll to position [23, 407]
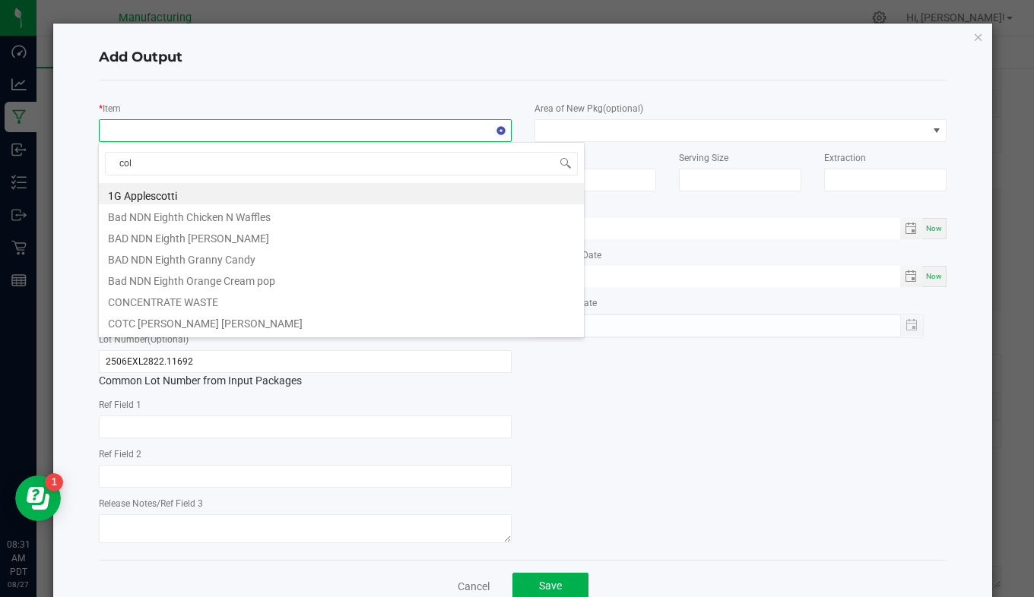
type input "colu"
click at [169, 194] on li "MM Bulk Pre-ground Columbian Haze" at bounding box center [341, 193] width 485 height 21
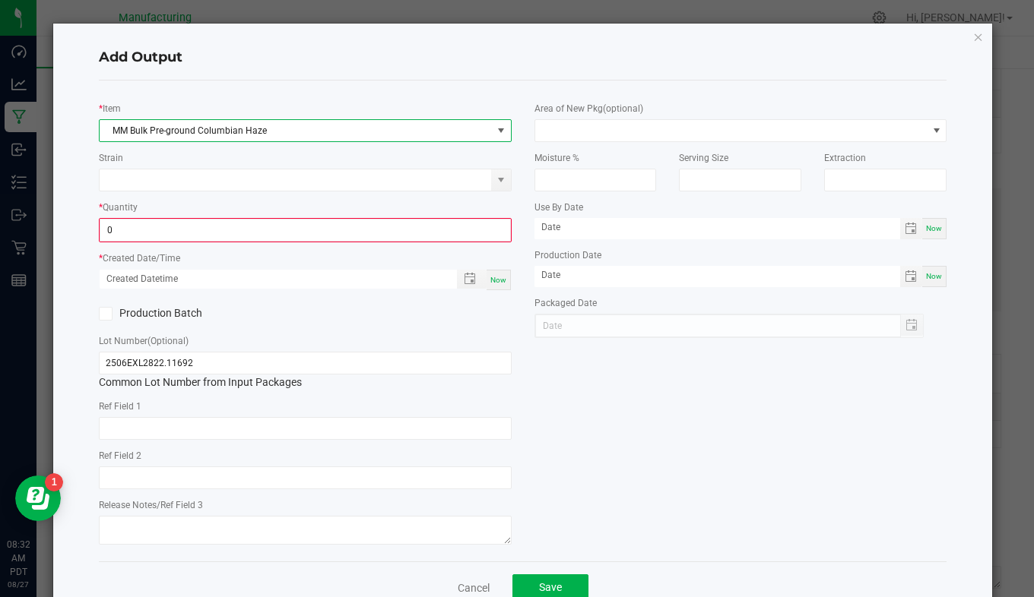
click at [156, 233] on input "0" at bounding box center [305, 230] width 410 height 21
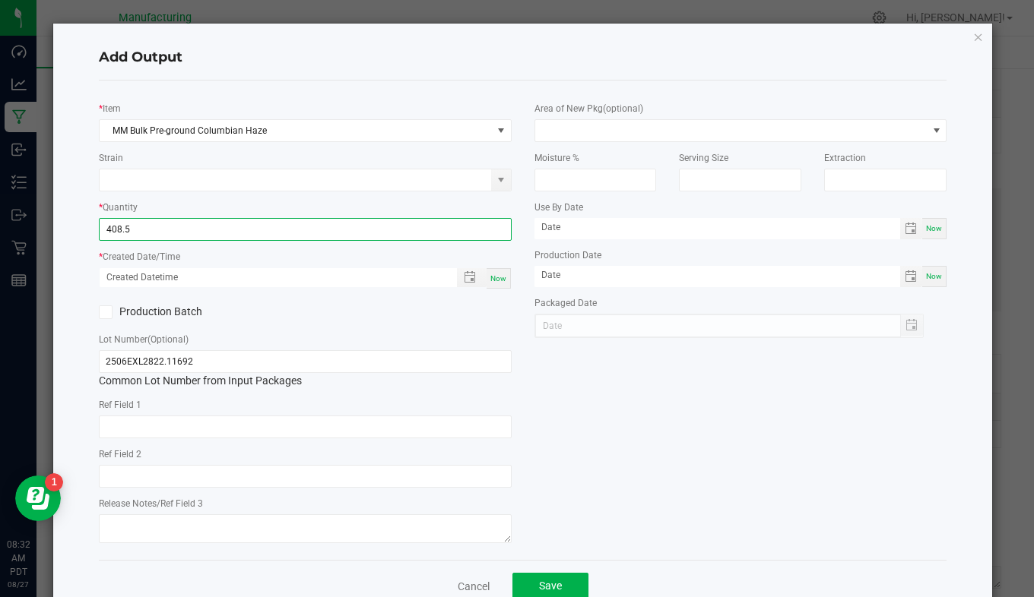
type input "408.5000 g"
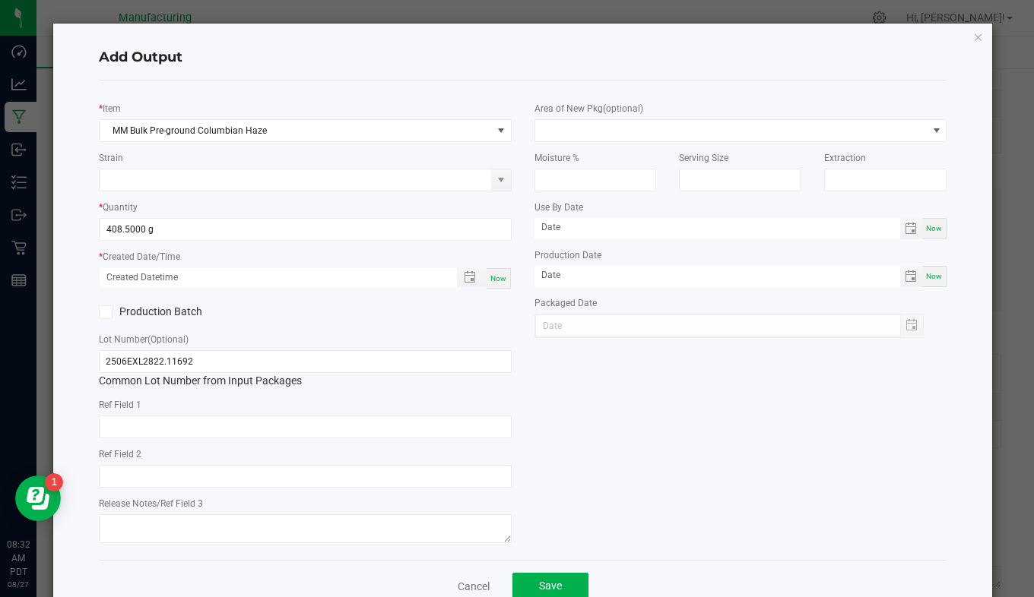
click at [494, 281] on span "Now" at bounding box center [498, 278] width 16 height 8
type input "08/27/2025 8:32 AM"
type input "[DATE]"
click at [541, 129] on span at bounding box center [731, 130] width 392 height 21
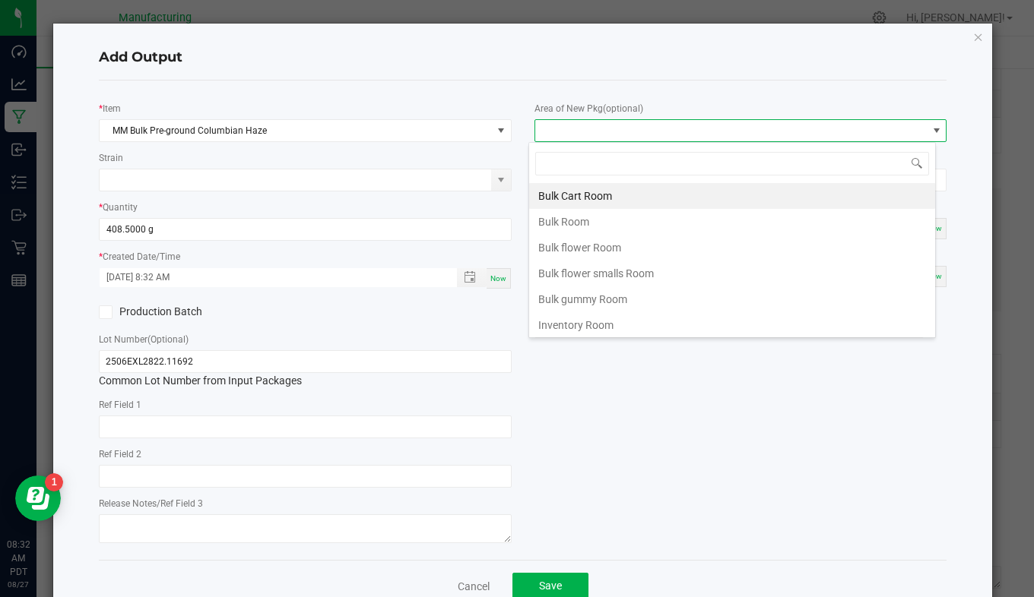
click at [590, 249] on li "Bulk flower Room" at bounding box center [732, 248] width 406 height 26
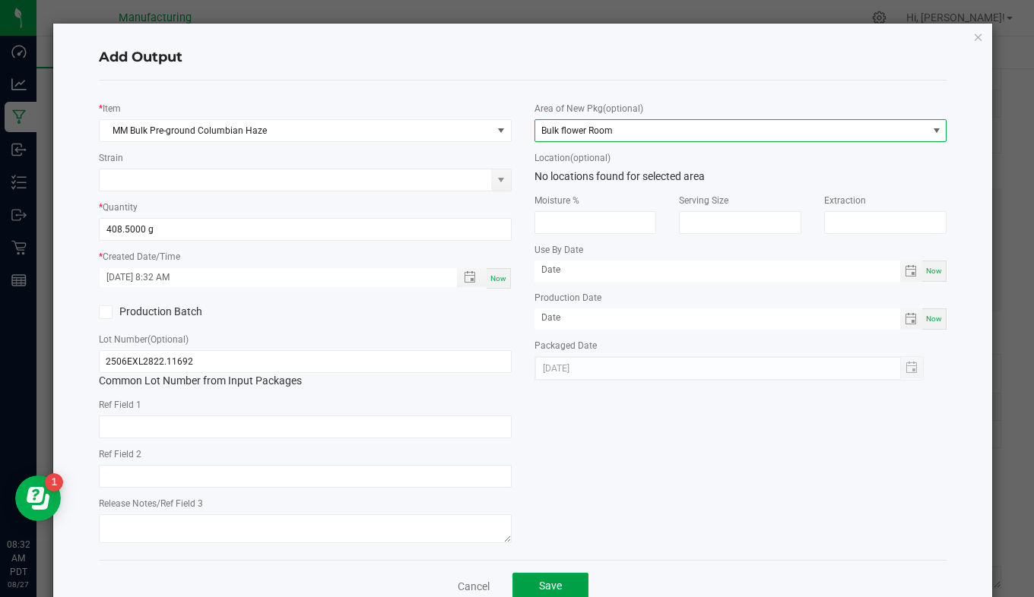
click at [539, 584] on span "Save" at bounding box center [550, 586] width 23 height 12
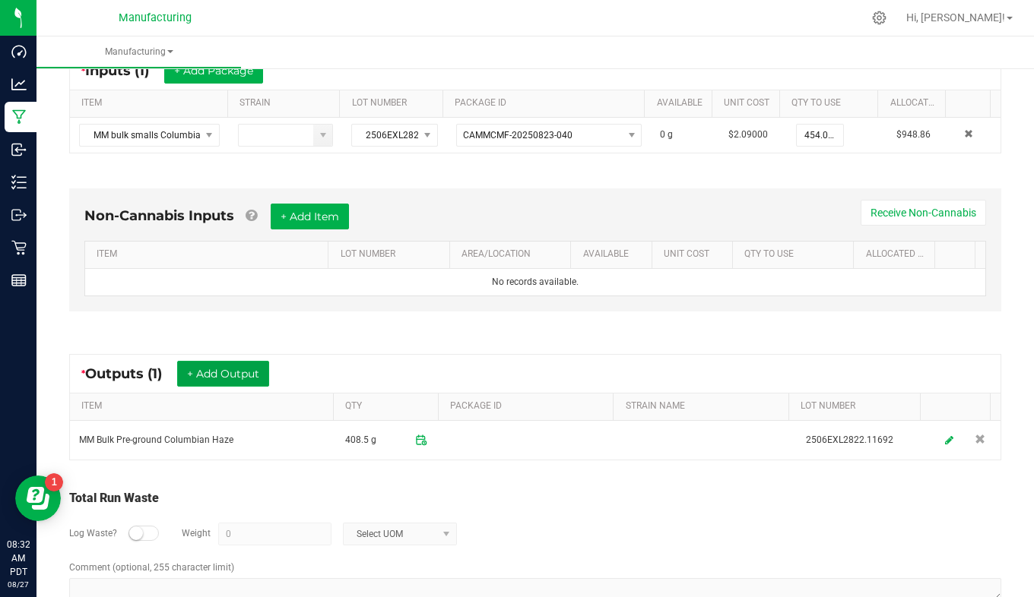
click at [242, 374] on button "+ Add Output" at bounding box center [223, 374] width 92 height 26
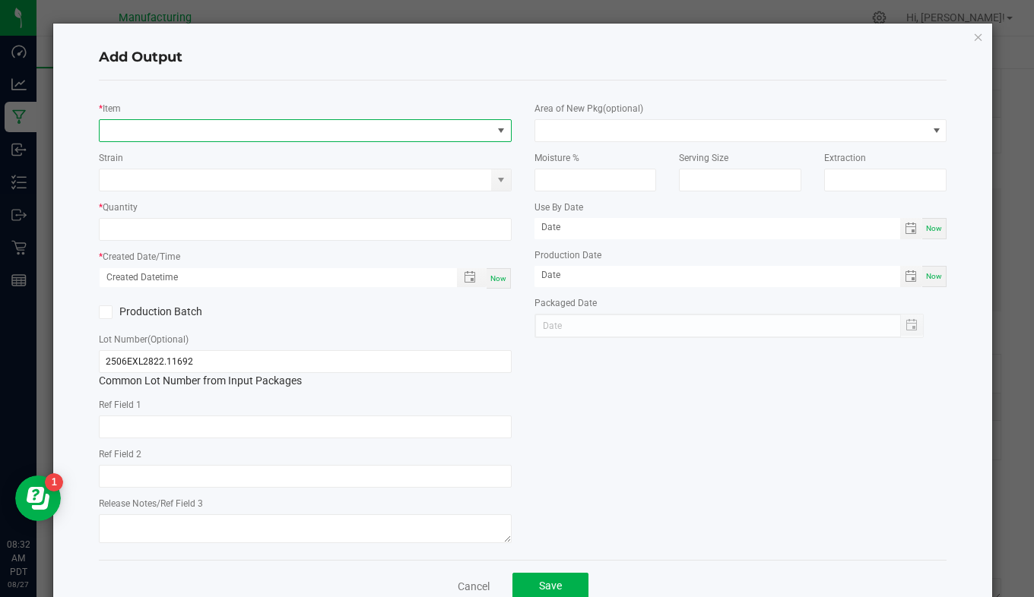
click at [121, 132] on span "NO DATA FOUND" at bounding box center [296, 130] width 392 height 21
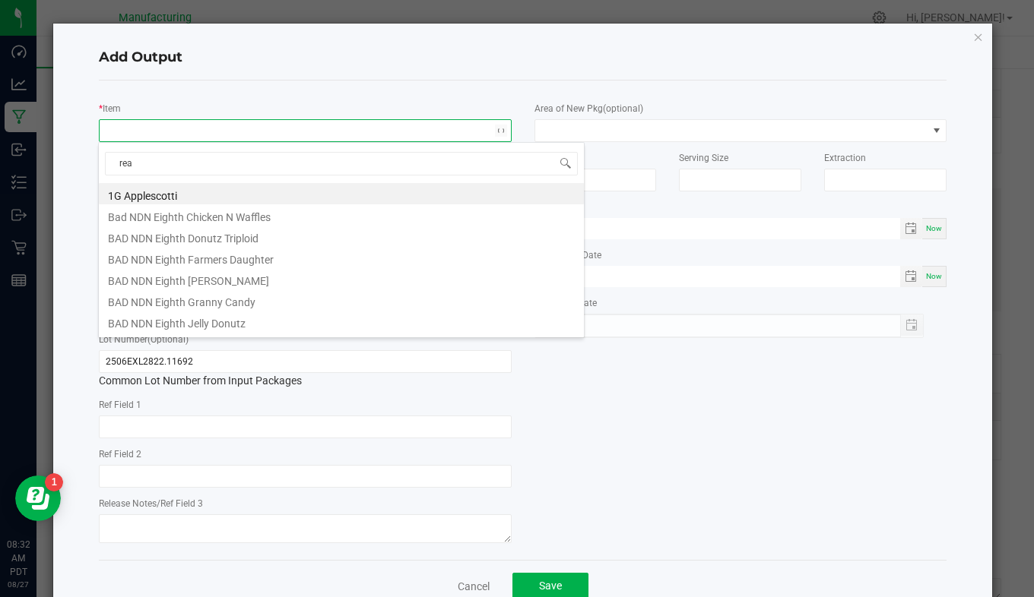
type input "read"
click at [169, 252] on li "MM Bulk Ready to Roll House Blend" at bounding box center [341, 257] width 485 height 21
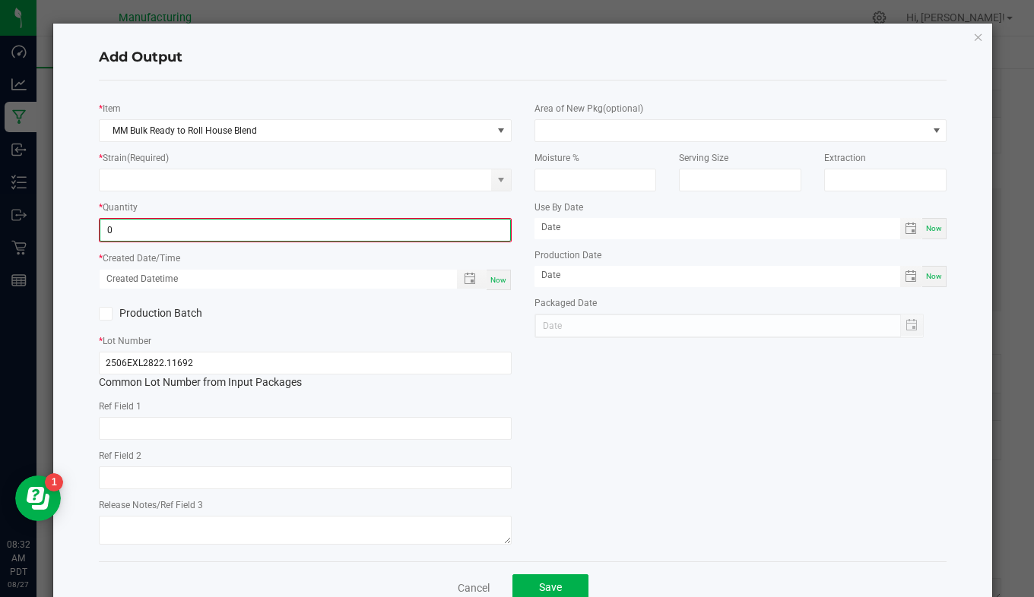
click at [128, 234] on input "0" at bounding box center [305, 230] width 410 height 21
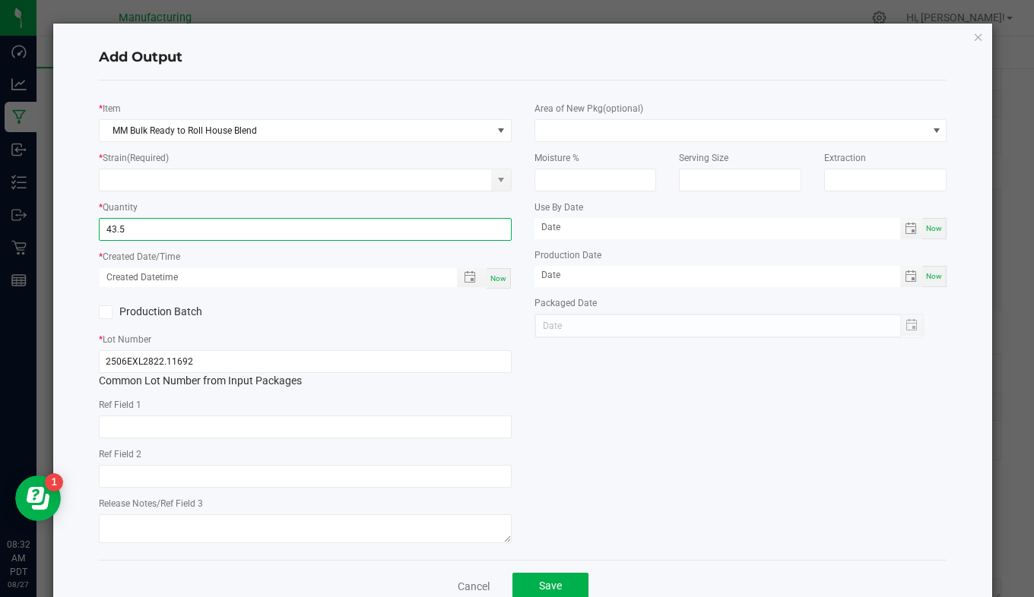
type input "43.5000 g"
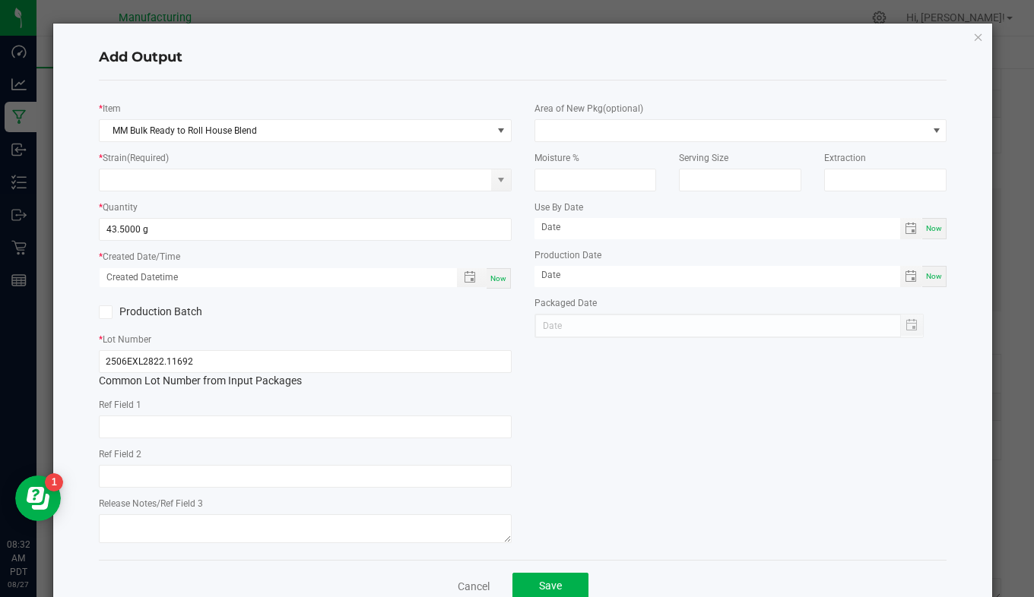
click at [491, 278] on span "Now" at bounding box center [498, 278] width 16 height 8
type input "08/27/2025 8:32 AM"
type input "[DATE]"
click at [544, 128] on span at bounding box center [731, 130] width 392 height 21
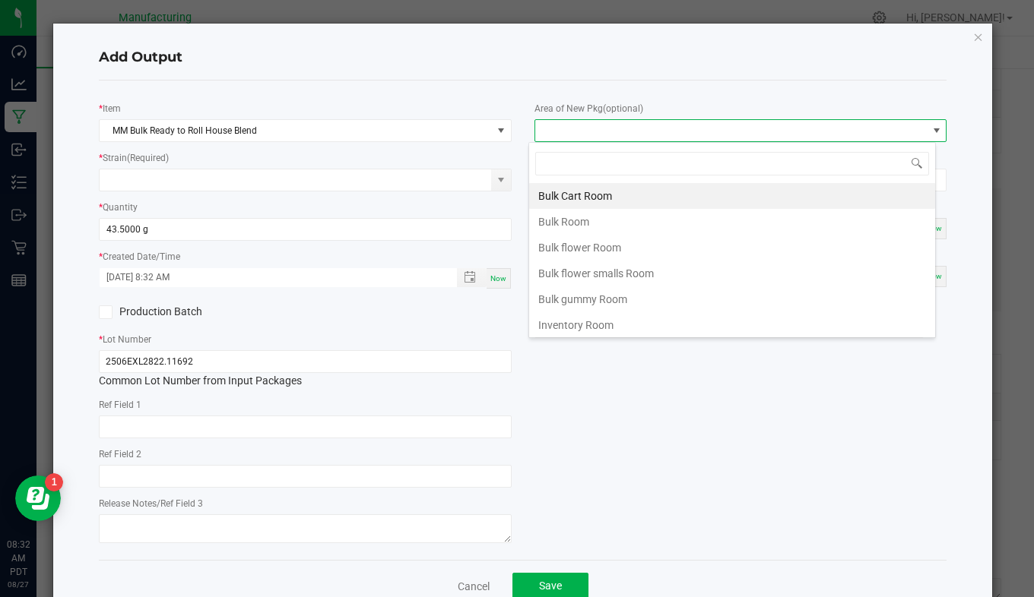
click at [562, 244] on li "Bulk flower Room" at bounding box center [732, 248] width 406 height 26
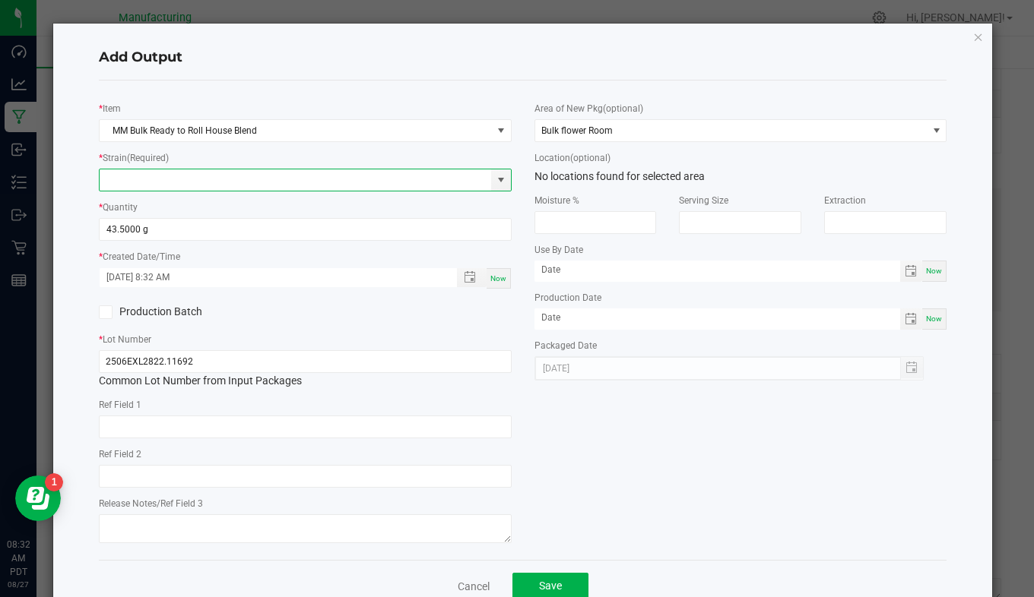
click at [217, 188] on input at bounding box center [296, 179] width 392 height 21
click at [177, 206] on li "House Special" at bounding box center [302, 205] width 406 height 21
type input "House Special"
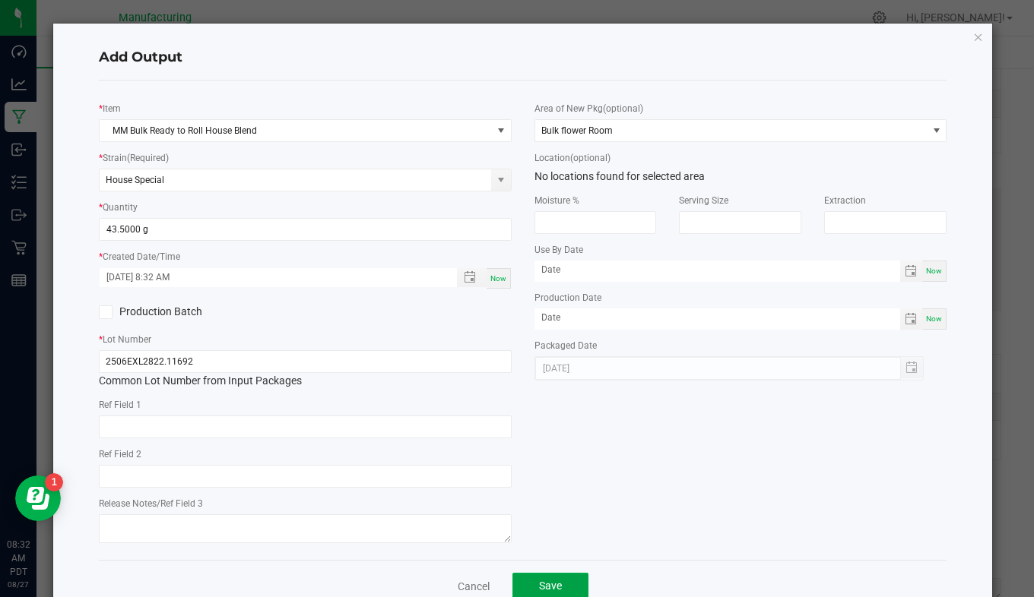
click at [548, 586] on span "Save" at bounding box center [550, 586] width 23 height 12
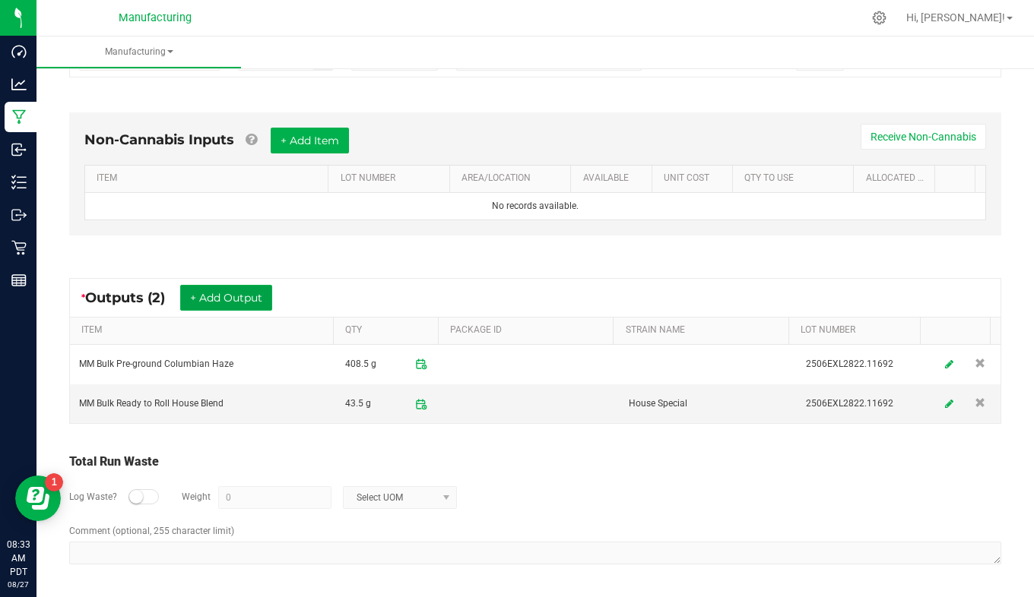
scroll to position [0, 0]
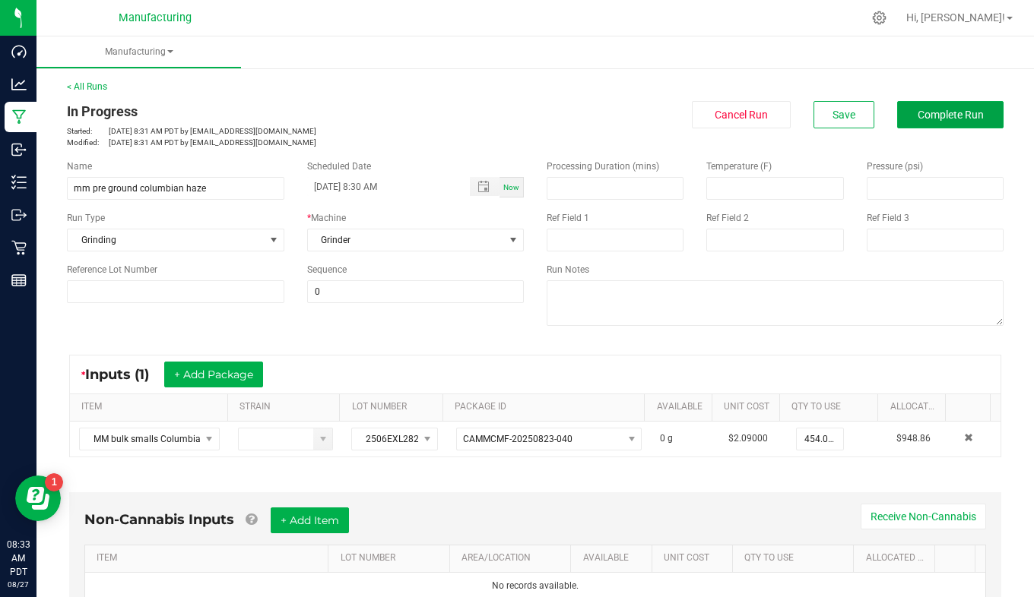
click at [943, 123] on button "Complete Run" at bounding box center [950, 114] width 106 height 27
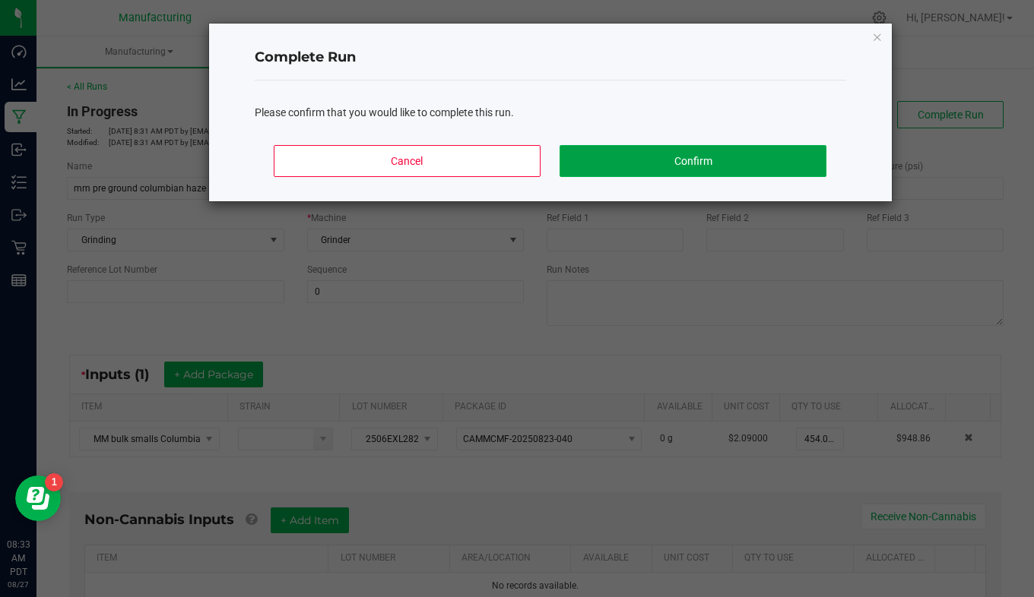
click at [761, 165] on button "Confirm" at bounding box center [692, 161] width 266 height 32
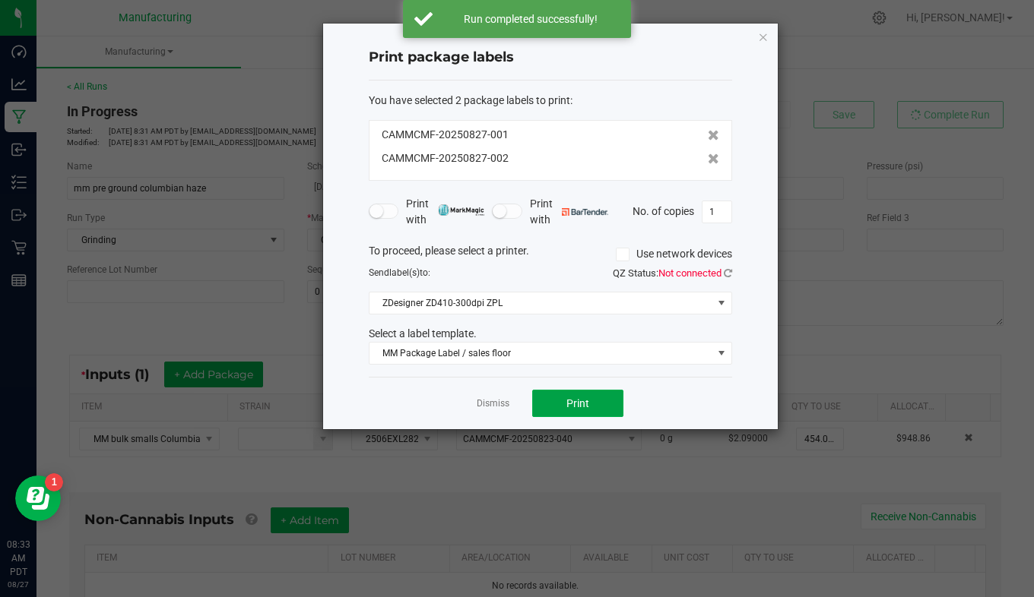
click at [578, 407] on span "Print" at bounding box center [577, 403] width 23 height 12
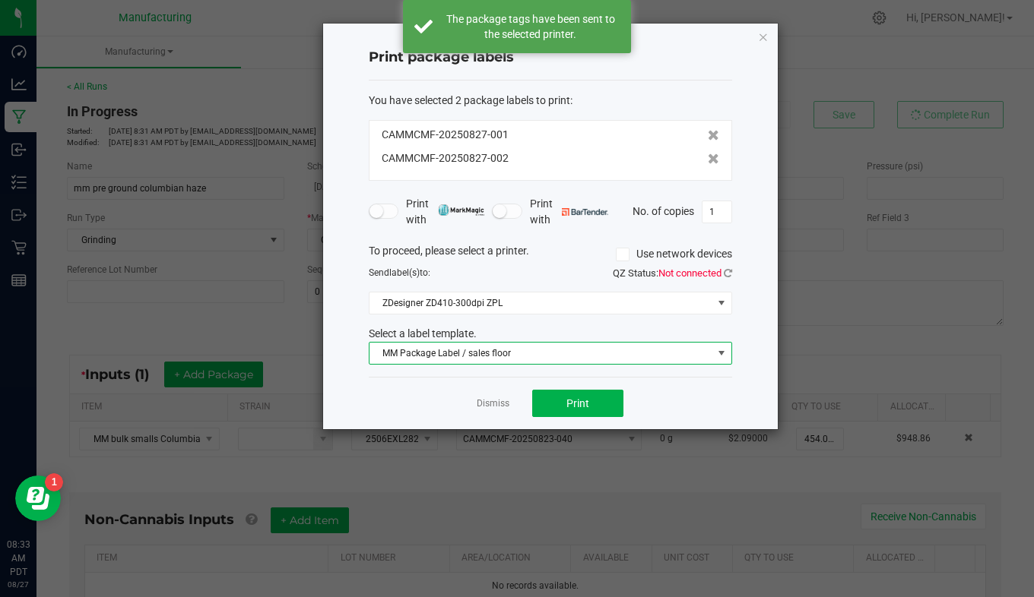
click at [502, 356] on span "MM Package Label / sales floor" at bounding box center [540, 353] width 343 height 21
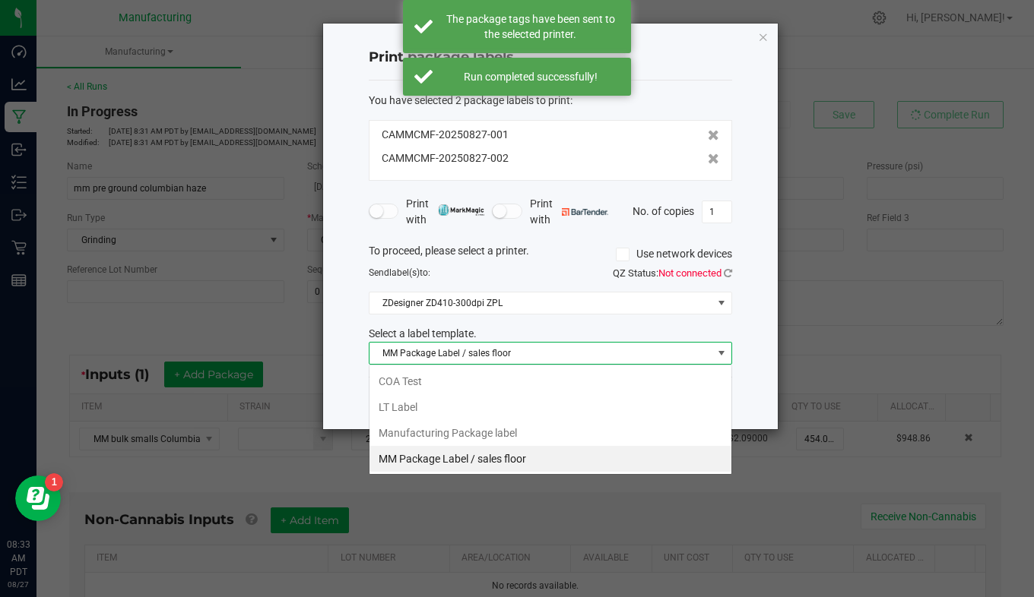
scroll to position [23, 363]
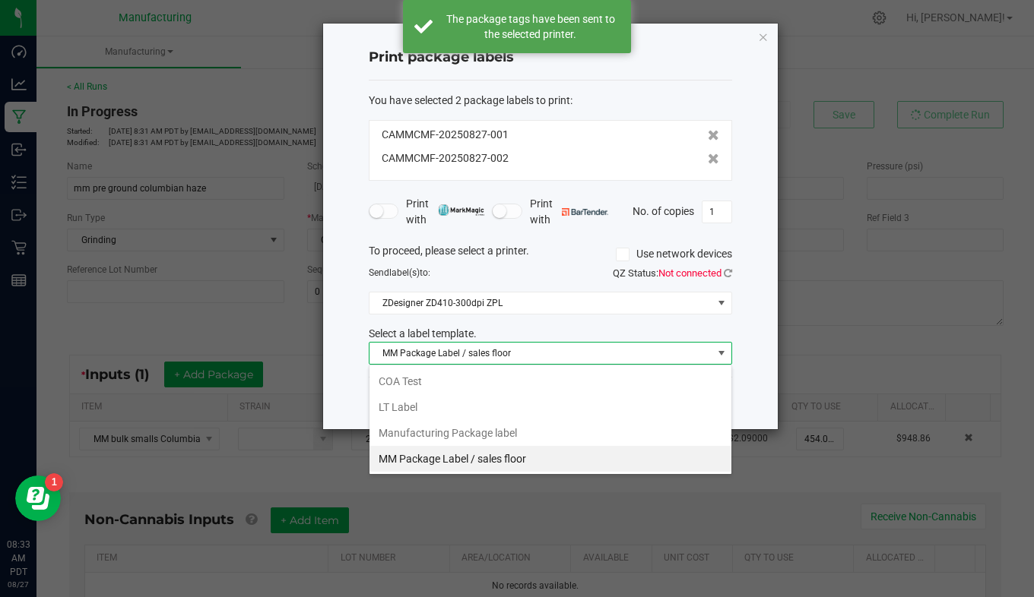
click at [496, 432] on li "Manufacturing Package label" at bounding box center [550, 433] width 362 height 26
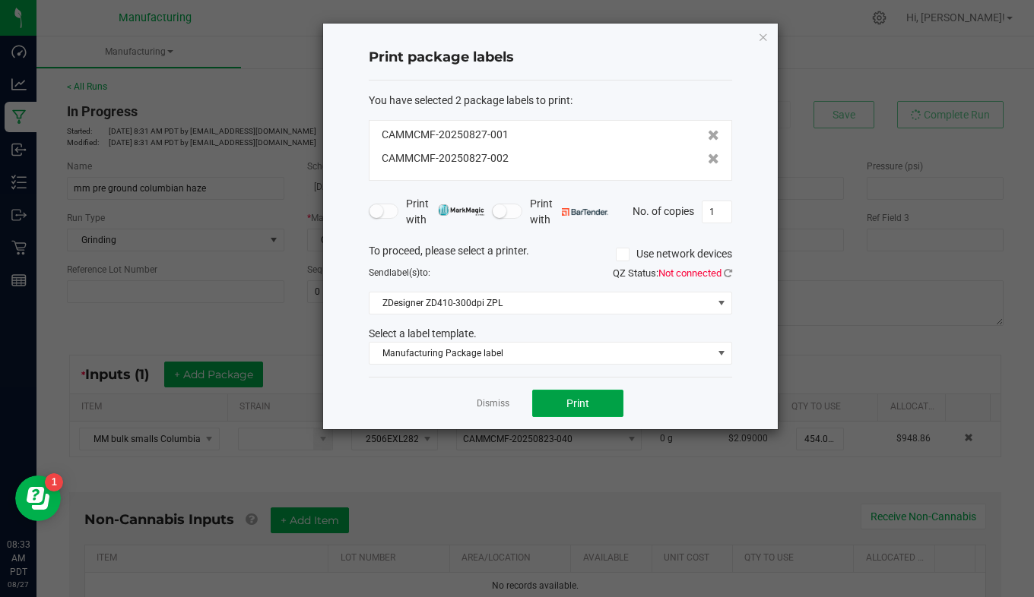
click at [566, 407] on span "Print" at bounding box center [577, 403] width 23 height 12
